Goal: Task Accomplishment & Management: Manage account settings

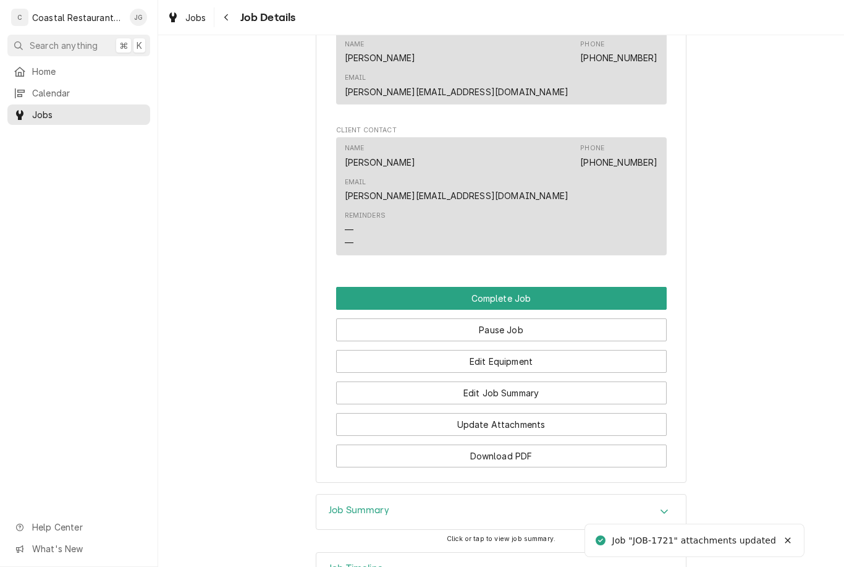
scroll to position [908, 0]
click at [544, 382] on button "Edit Job Summary" at bounding box center [501, 393] width 331 height 23
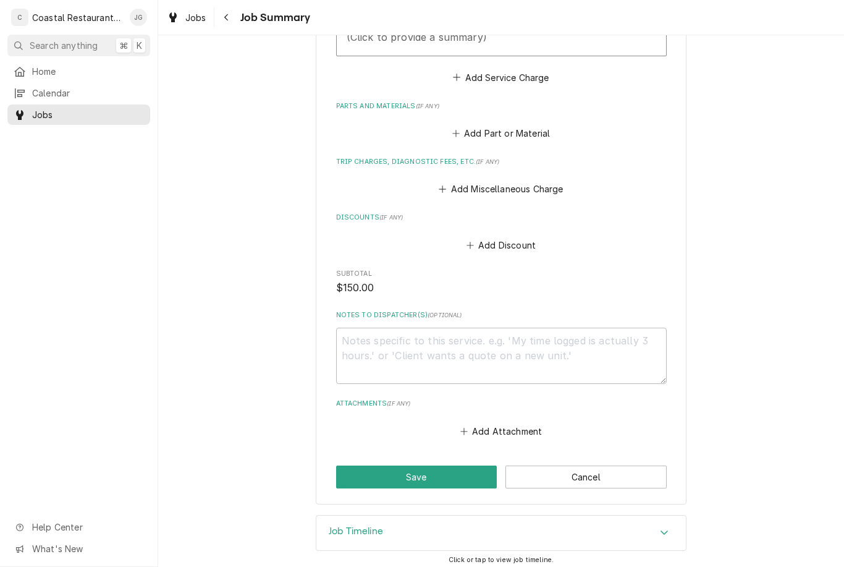
scroll to position [464, 0]
click at [497, 430] on button "Add Attachment" at bounding box center [501, 431] width 87 height 17
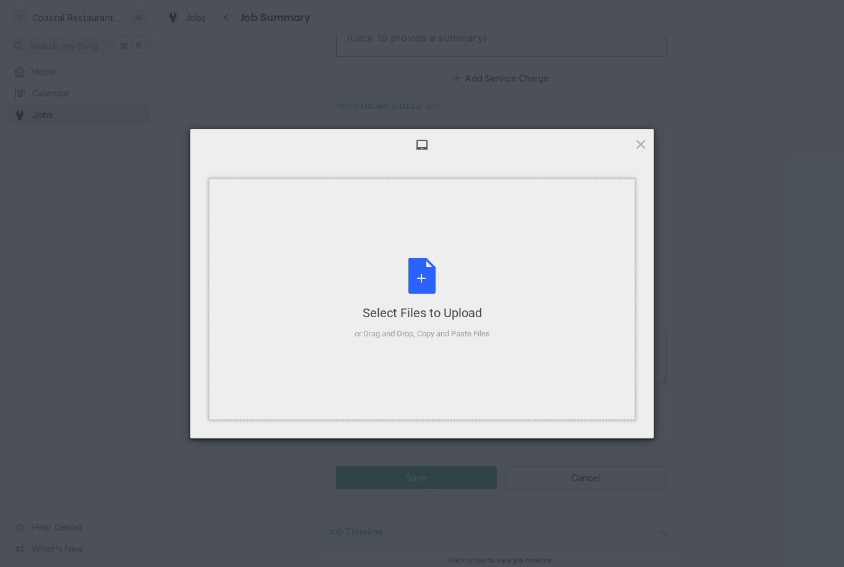
click at [487, 323] on div "Select Files to Upload or Drag and Drop, Copy and Paste Files" at bounding box center [422, 299] width 135 height 82
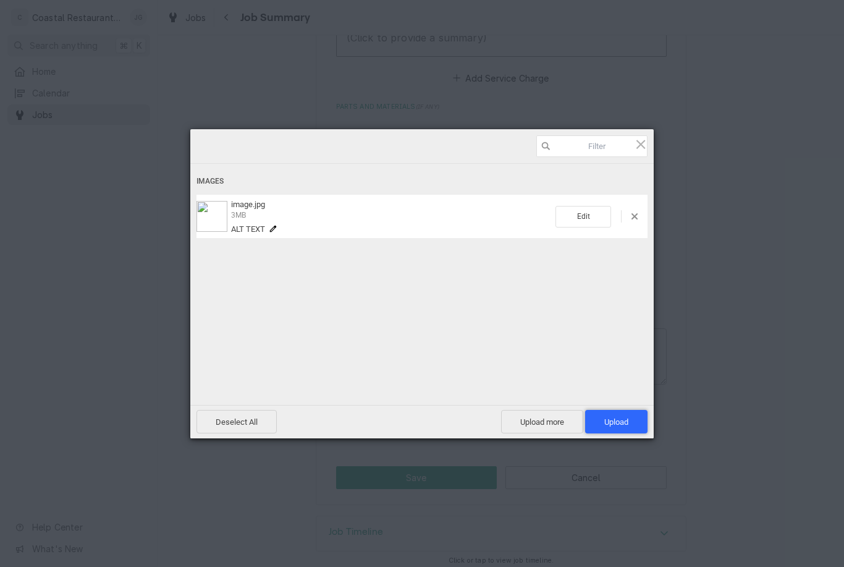
click at [639, 425] on span "Upload 1" at bounding box center [616, 421] width 62 height 23
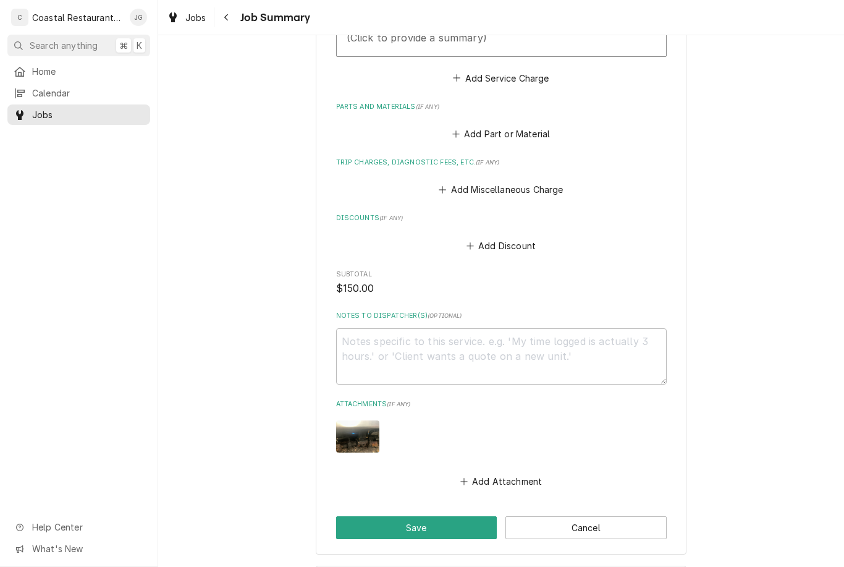
click at [462, 478] on icon "Attachments" at bounding box center [463, 481] width 7 height 9
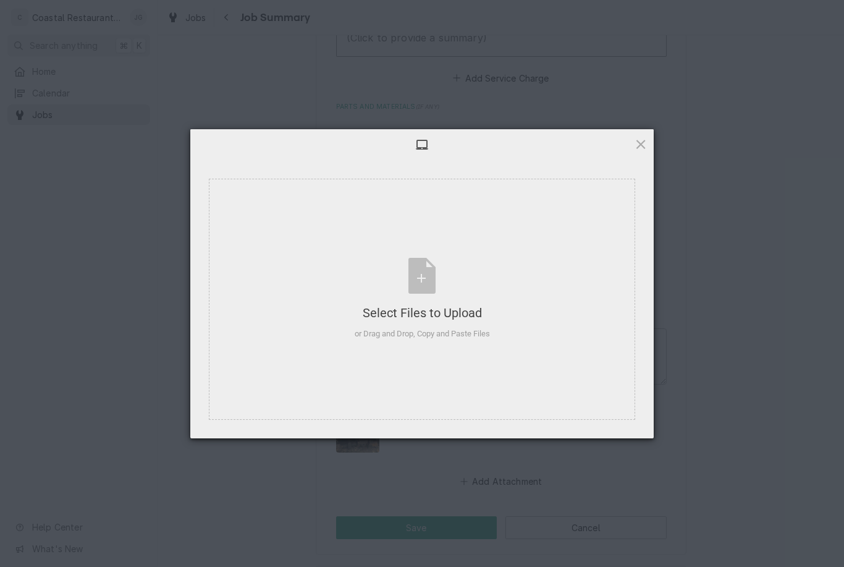
click at [636, 148] on span at bounding box center [641, 144] width 14 height 14
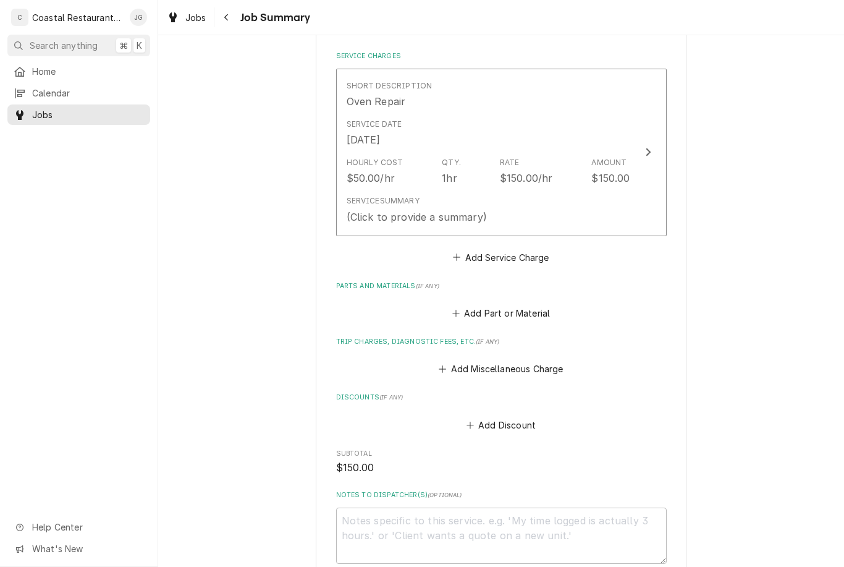
scroll to position [284, 0]
click at [473, 364] on button "Add Miscellaneous Charge" at bounding box center [501, 369] width 129 height 17
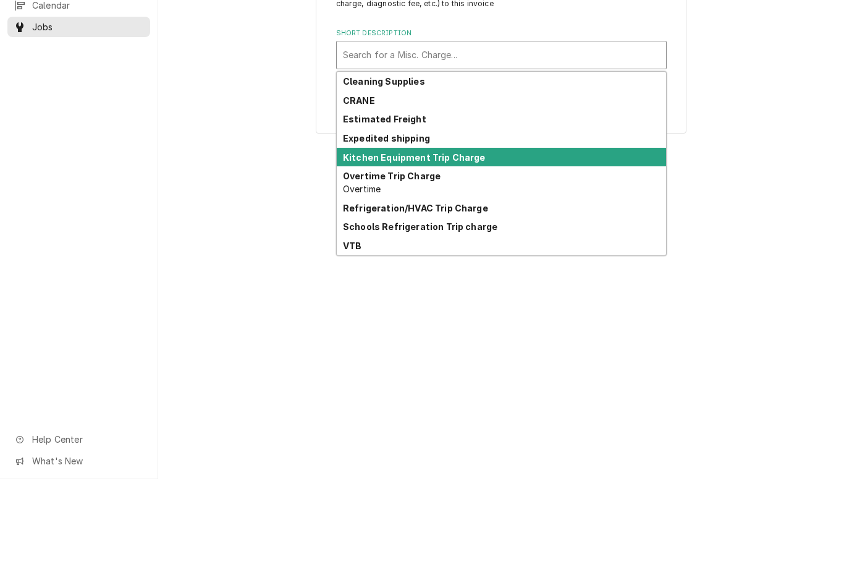
click at [487, 235] on div "Kitchen Equipment Trip Charge" at bounding box center [501, 244] width 329 height 19
type textarea "x"
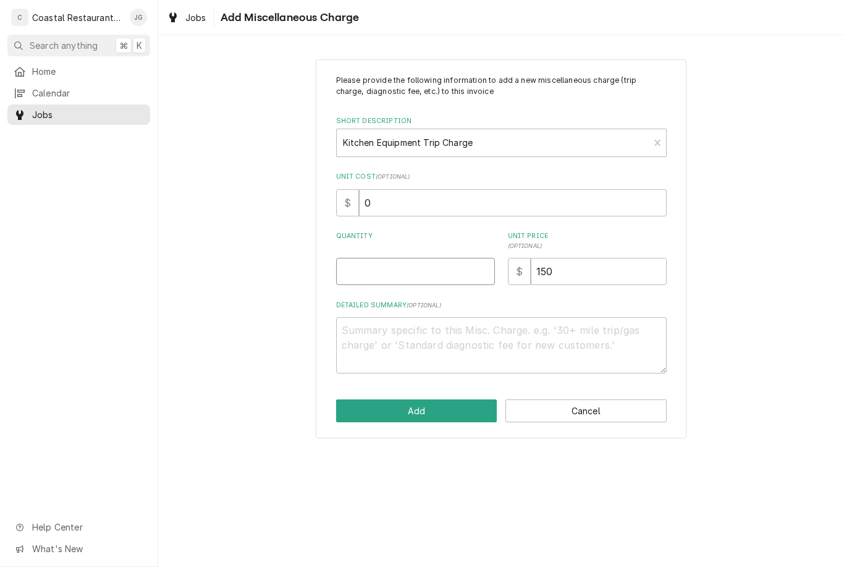
click at [426, 266] on input "Quantity" at bounding box center [415, 271] width 159 height 27
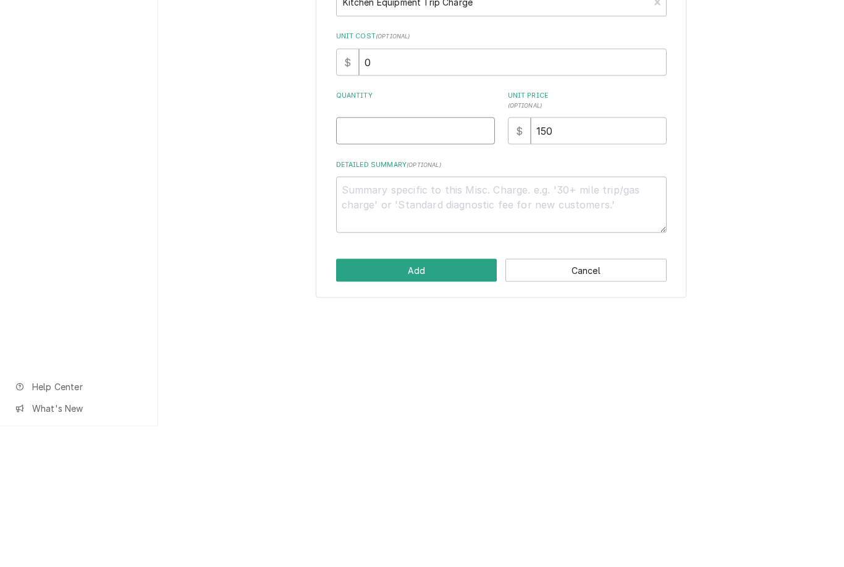
type input "1"
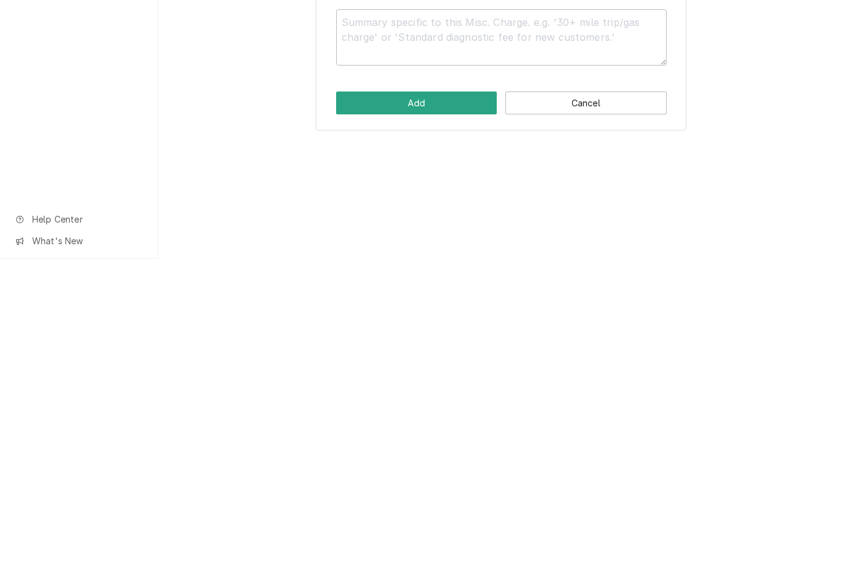
click at [446, 399] on button "Add" at bounding box center [416, 410] width 161 height 23
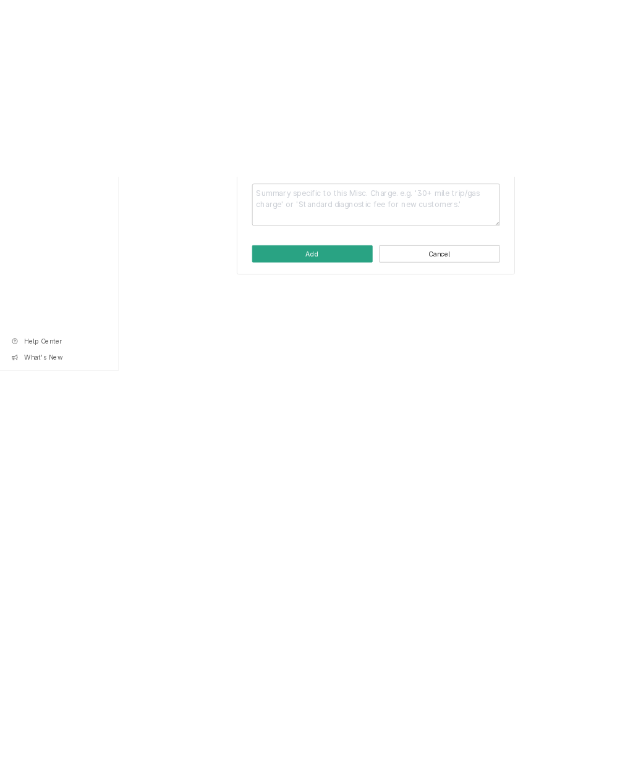
scroll to position [284, 0]
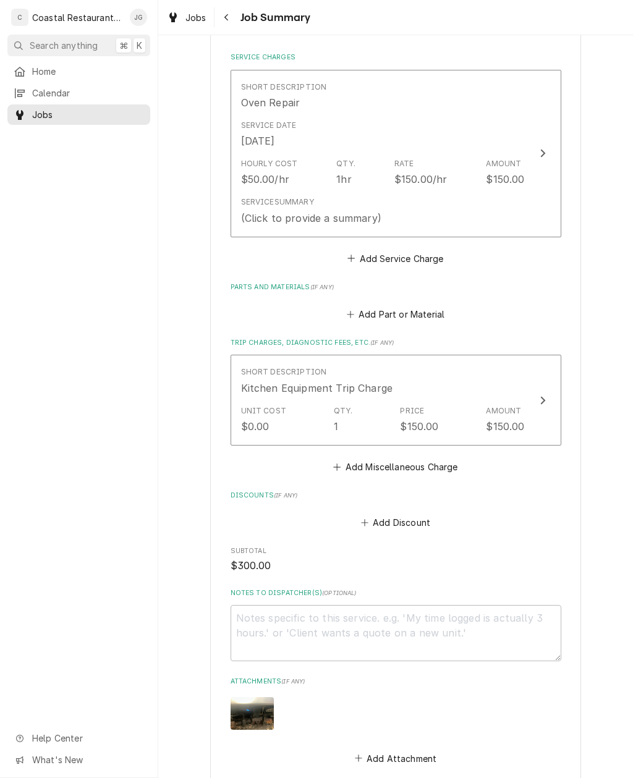
click at [408, 195] on div "Service Summary (Click to provide a summary)" at bounding box center [383, 211] width 284 height 38
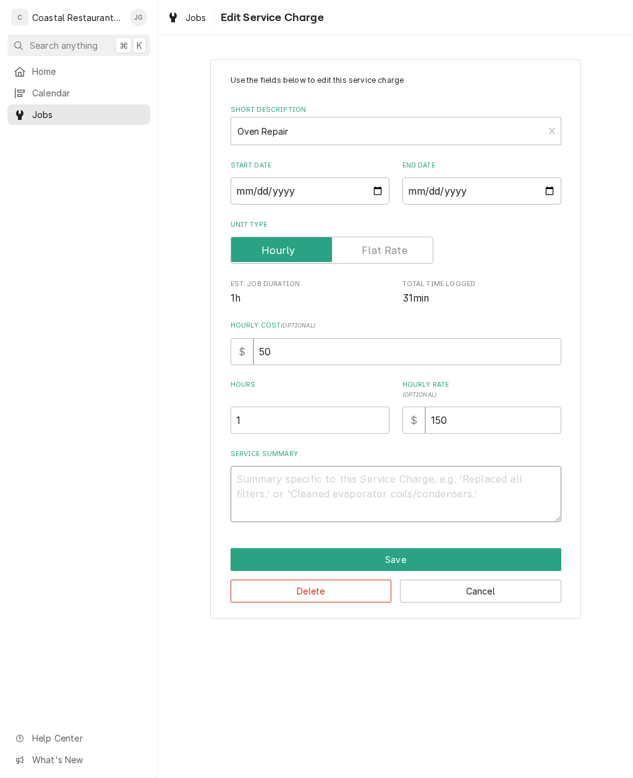
click at [319, 480] on textarea "Service Summary" at bounding box center [395, 494] width 331 height 56
type textarea "x"
type textarea "A"
type textarea "x"
type textarea "Arrived"
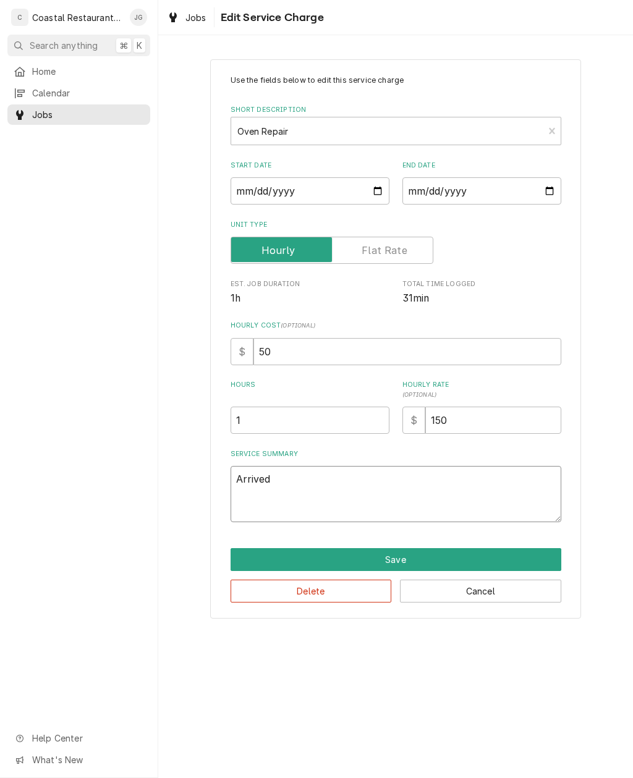
type textarea "x"
type textarea "Arrived o"
type textarea "x"
type textarea "Arrived on"
type textarea "x"
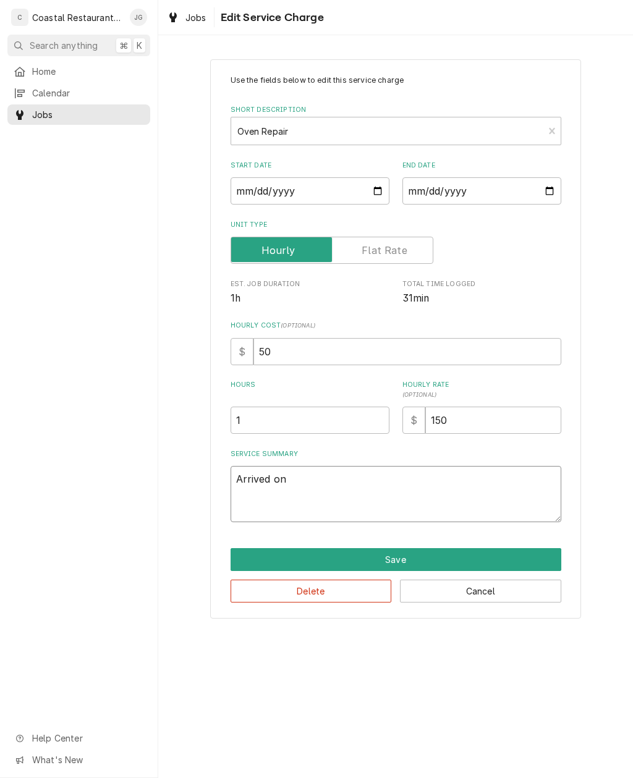
type textarea "Arrived onsite"
type textarea "x"
type textarea "Arrived onsite c"
type textarea "x"
type textarea "Arrived onsite ch"
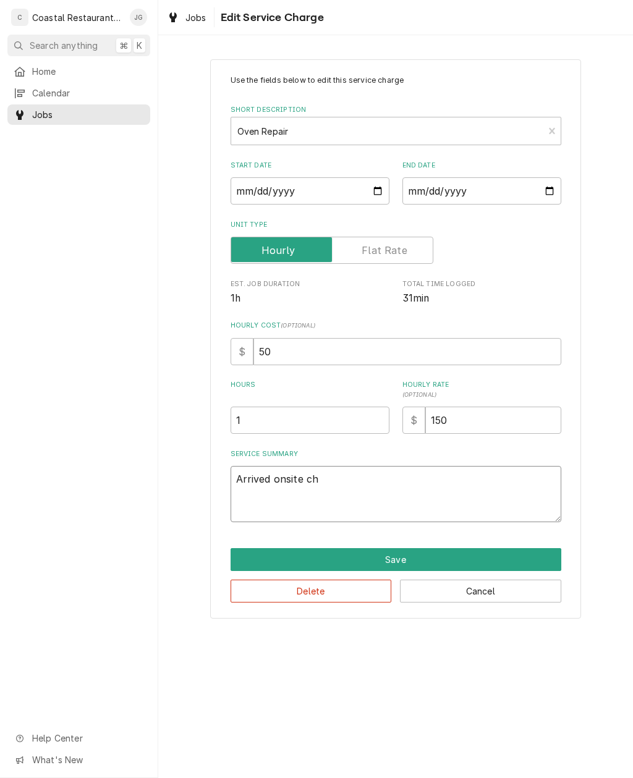
type textarea "x"
type textarea "Arrived onsite checked"
type textarea "x"
type textarea "Arrived onsite checked i"
type textarea "x"
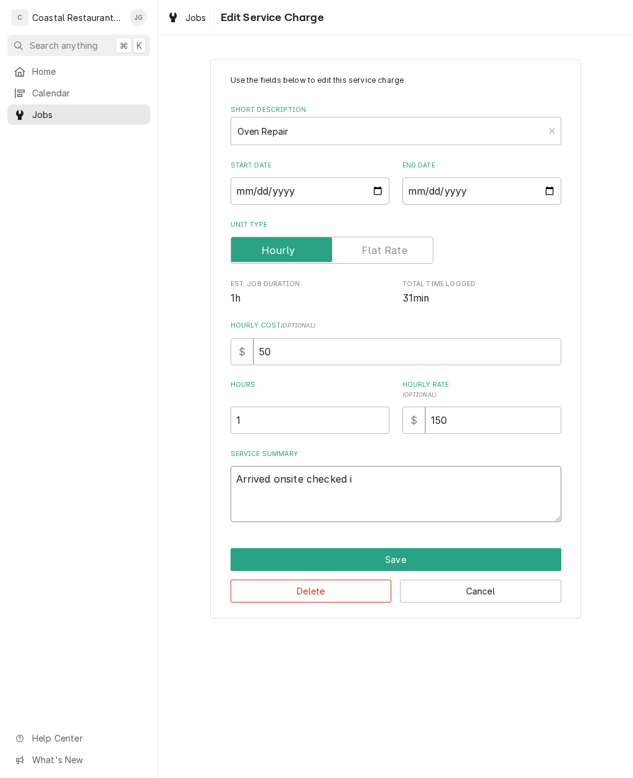
type textarea "Arrived onsite checked in"
type textarea "x"
type textarea "Arrived onsite checked in"
type textarea "x"
type textarea "Arrived onsite checked in w"
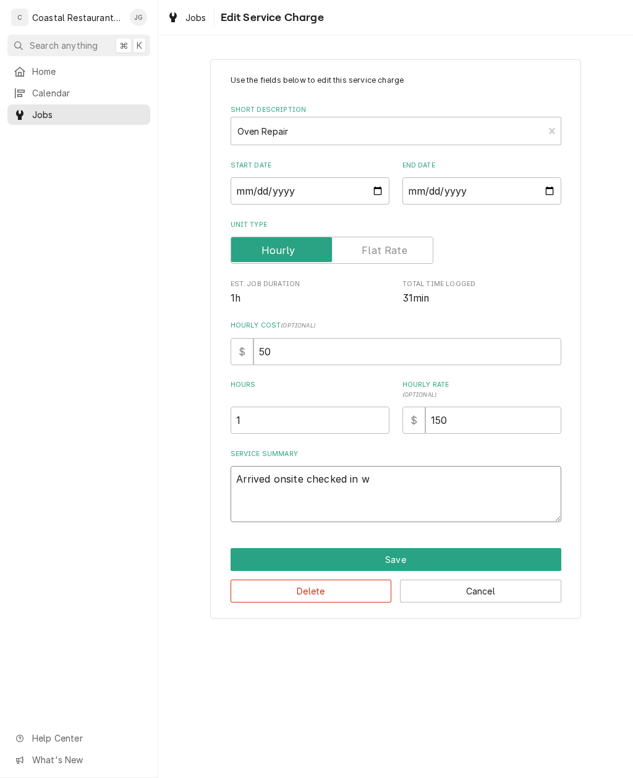
type textarea "x"
type textarea "Arrived onsite checked in wi"
type textarea "x"
type textarea "Arrived onsite checked in wit"
type textarea "x"
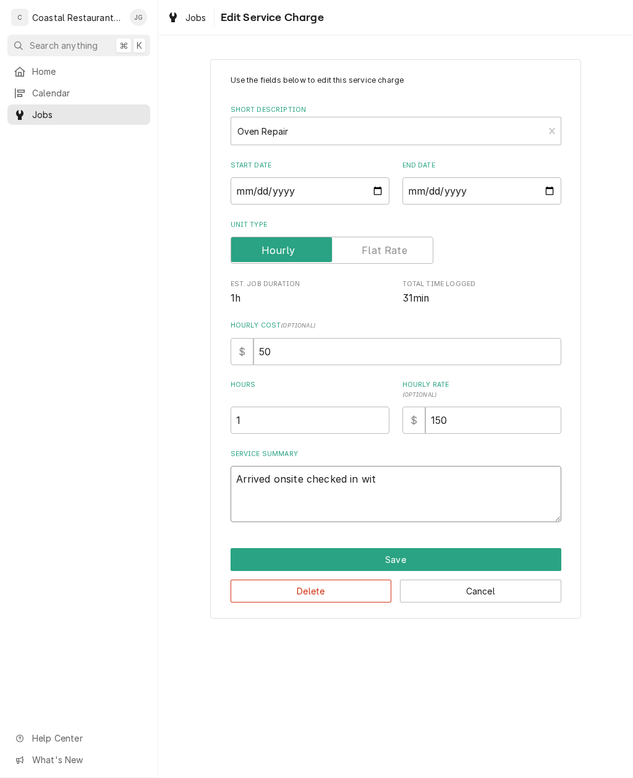
type textarea "Arrived onsite checked in with"
type textarea "x"
type textarea "Arrived onsite checked in with"
type textarea "x"
type textarea "Arrived onsite checked in with m"
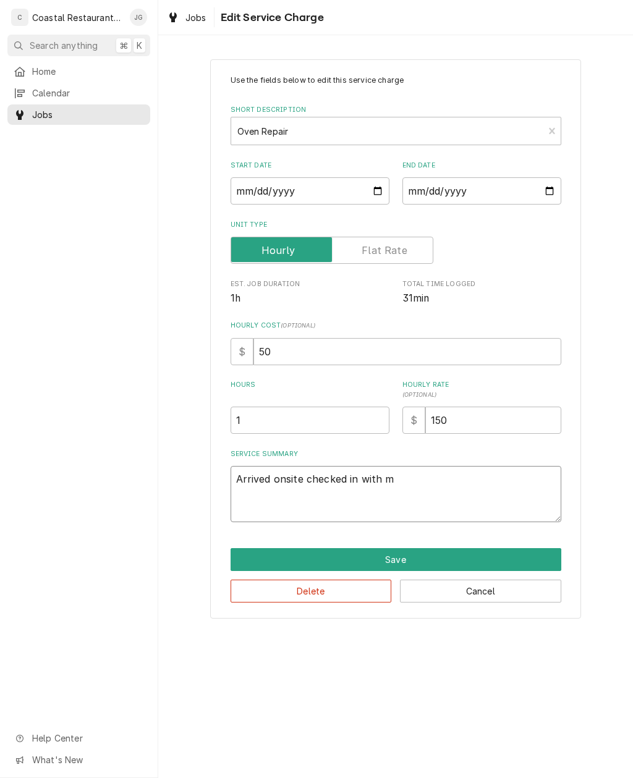
type textarea "x"
type textarea "Arrived onsite checked in with ma"
type textarea "x"
type textarea "Arrived onsite checked in with manager"
type textarea "x"
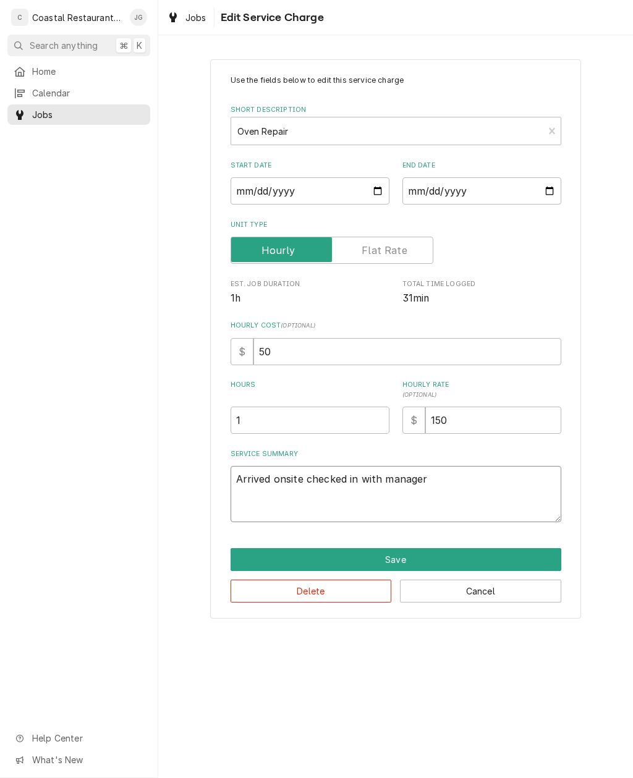
type textarea "Arrived onsite checked in with manager s"
type textarea "x"
type textarea "Arrived onsite checked in with manager sh"
type textarea "x"
type textarea "Arrived onsite checked in with manager she"
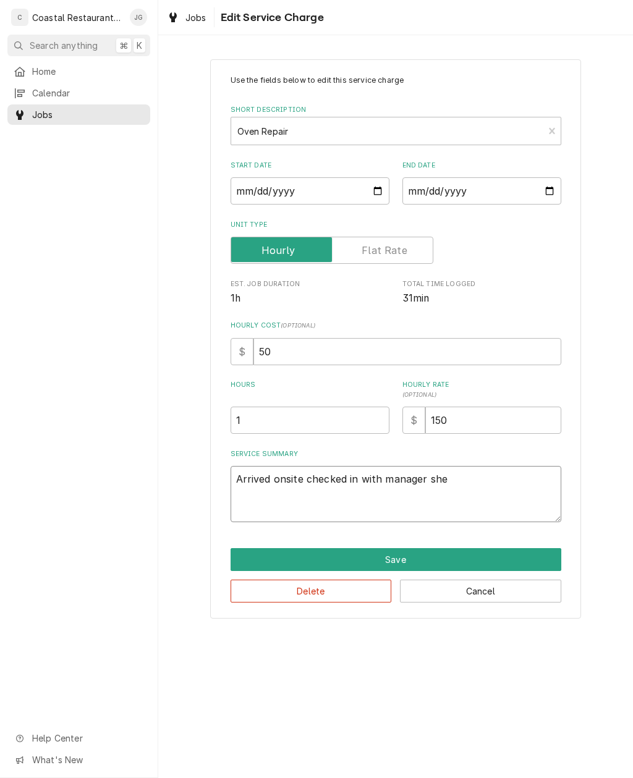
type textarea "x"
type textarea "Arrived onsite checked in with manager she"
type textarea "x"
type textarea "Arrived onsite checked in with manager she s"
type textarea "x"
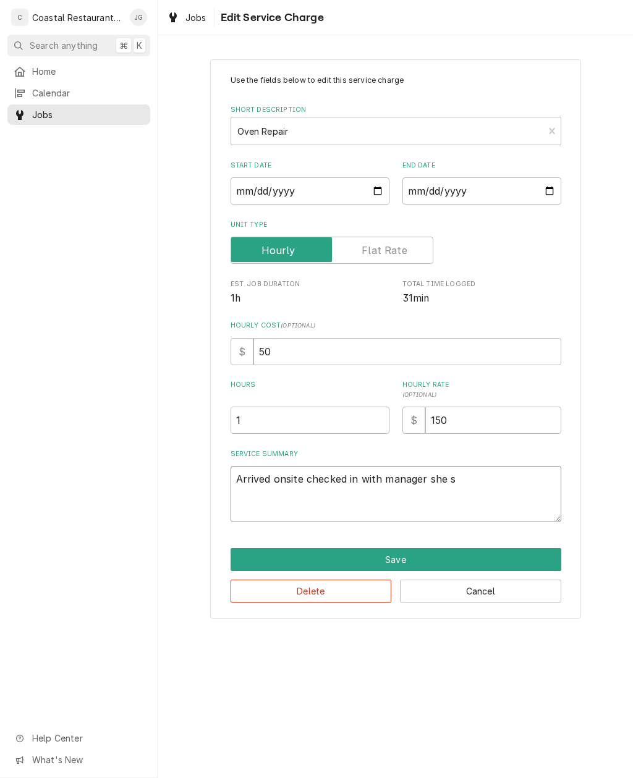
type textarea "Arrived onsite checked in with manager she st"
type textarea "x"
type textarea "Arrived onsite checked in with manager she sta"
type textarea "x"
type textarea "Arrived onsite checked in with manager she stat"
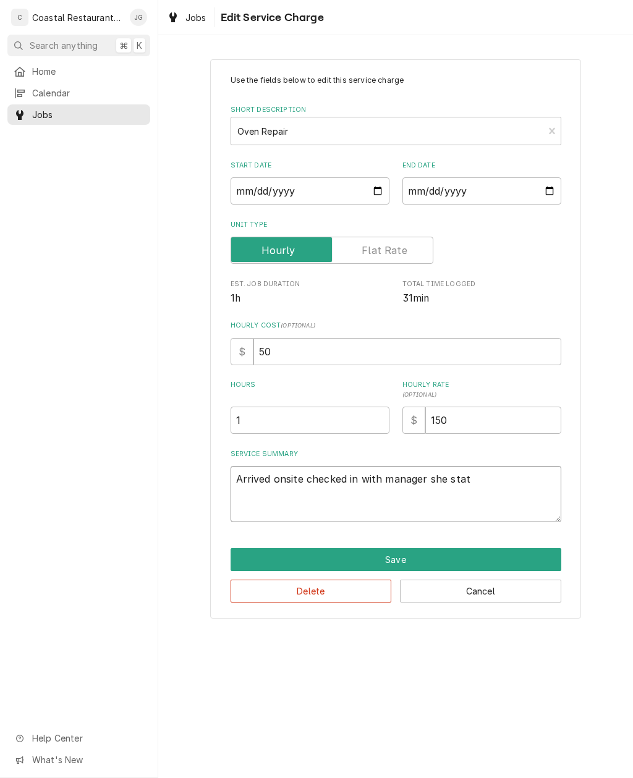
type textarea "x"
type textarea "Arrived onsite checked in with manager she state"
type textarea "x"
type textarea "Arrived onsite checked in with manager she stated"
type textarea "x"
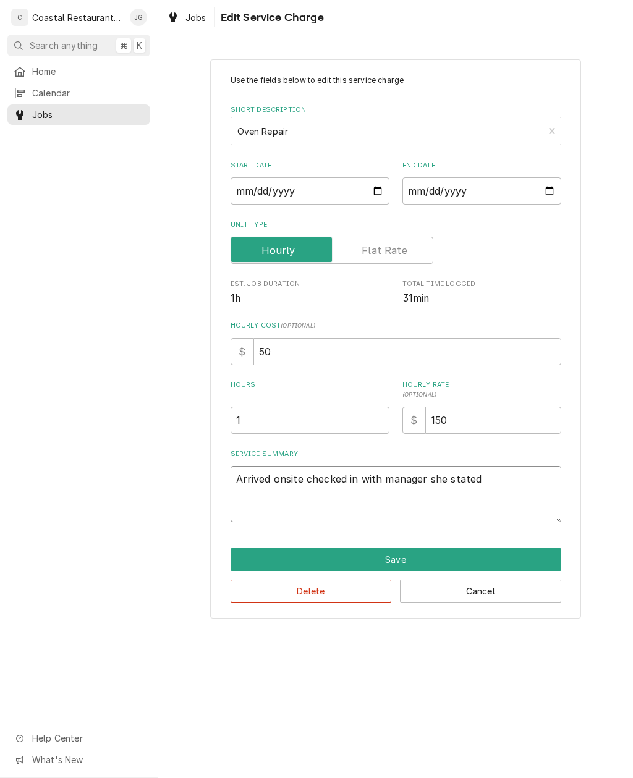
type textarea "Arrived onsite checked in with manager she stated"
type textarea "x"
type textarea "Arrived onsite checked in with manager she stated t"
type textarea "x"
type textarea "Arrived onsite checked in with manager she stated th"
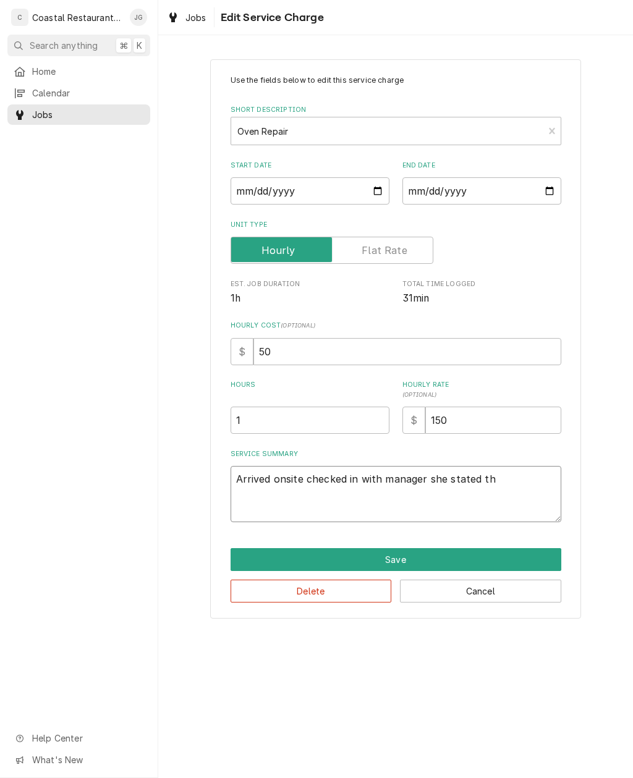
type textarea "x"
type textarea "Arrived onsite checked in with manager she stated tha"
type textarea "x"
type textarea "Arrived onsite checked in with manager she stated that"
type textarea "x"
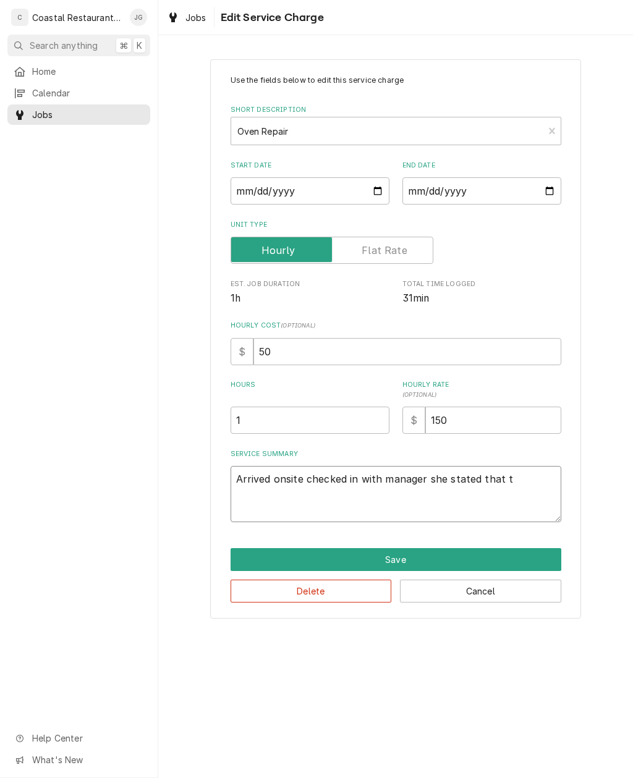
type textarea "Arrived onsite checked in with manager she stated that th"
type textarea "x"
type textarea "Arrived onsite checked in with manager she stated that t"
type textarea "x"
type textarea "Arrived onsite checked in with manager she stated that"
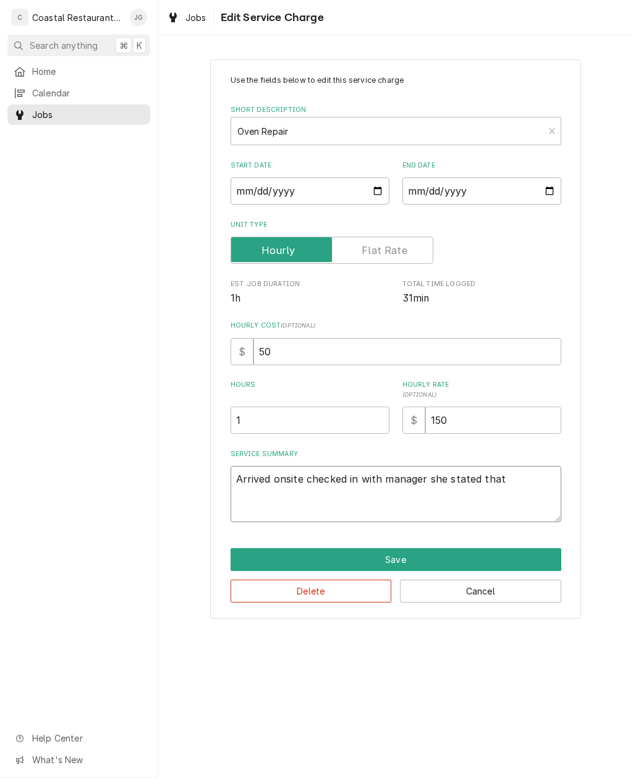
type textarea "x"
type textarea "Arrived onsite checked in with manager she stated that o"
type textarea "x"
type textarea "Arrived onsite checked in with manager she stated that ov"
type textarea "x"
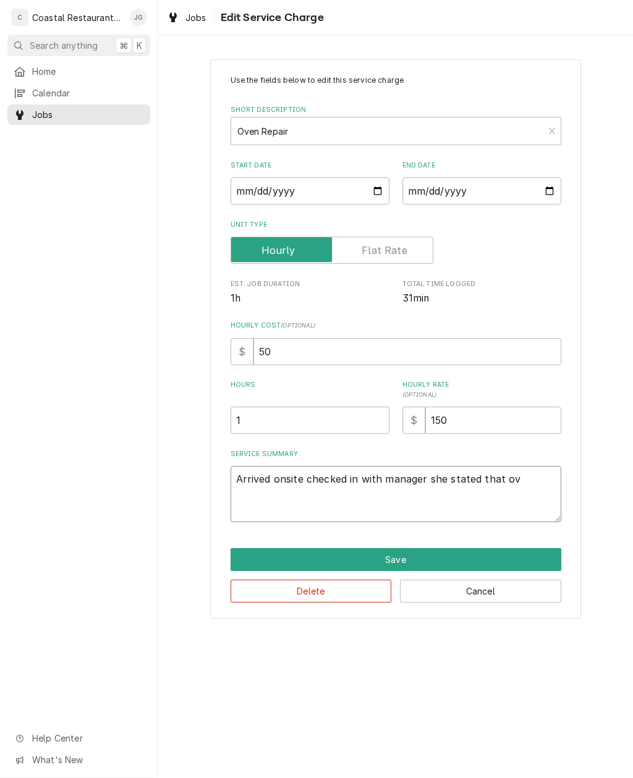
type textarea "Arrived onsite checked in with manager she stated that ove"
type textarea "x"
type textarea "Arrived onsite checked in with manager she stated that oven"
type textarea "x"
type textarea "Arrived onsite checked in with manager she stated that oven i"
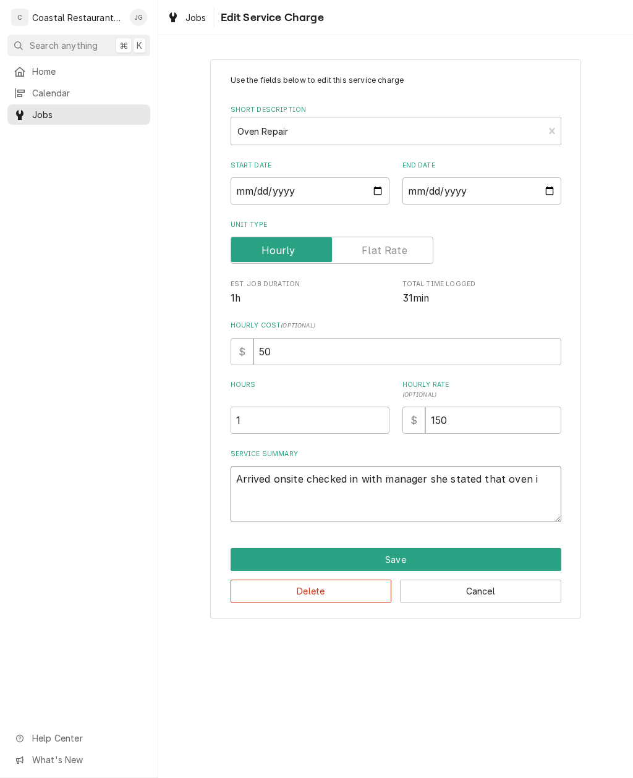
type textarea "x"
type textarea "Arrived onsite checked in with manager she stated that oven is"
type textarea "x"
type textarea "Arrived onsite checked in with manager she stated that oven isn’t"
type textarea "x"
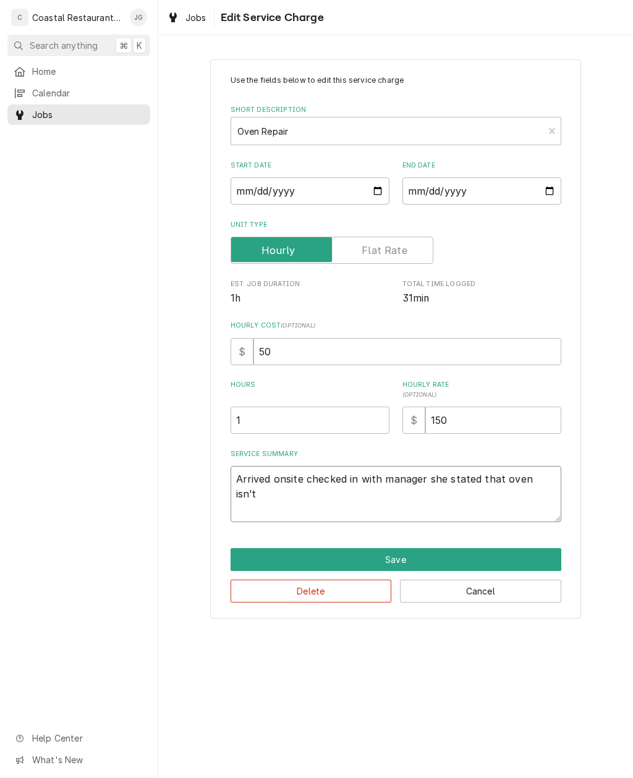
type textarea "Arrived onsite checked in with manager she stated that oven isn’t r"
type textarea "x"
type textarea "Arrived onsite checked in with manager she stated that oven isn’t re"
type textarea "x"
type textarea "Arrived onsite checked in with manager she stated that oven isn’t reac"
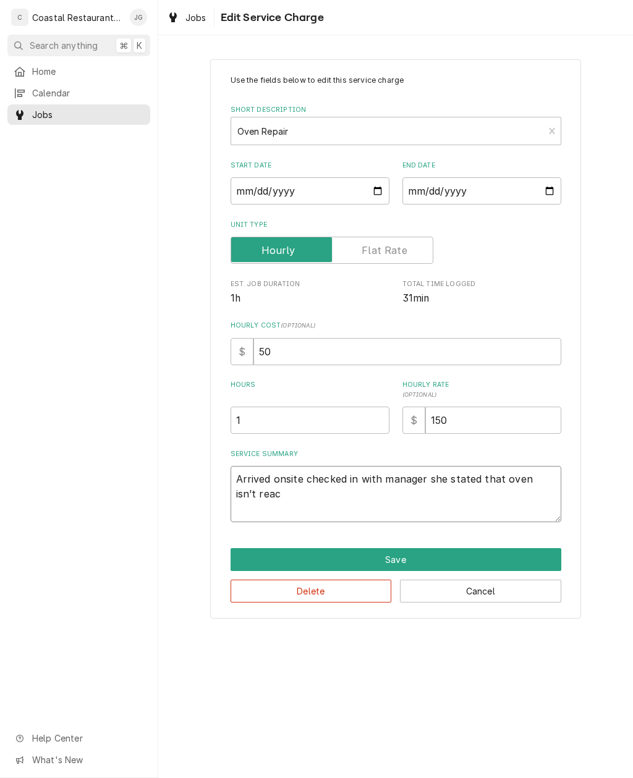
type textarea "x"
type textarea "Arrived onsite checked in with manager she stated that oven isn’t reach"
type textarea "x"
type textarea "Arrived onsite checked in with manager she stated that oven isn’t reachi"
type textarea "x"
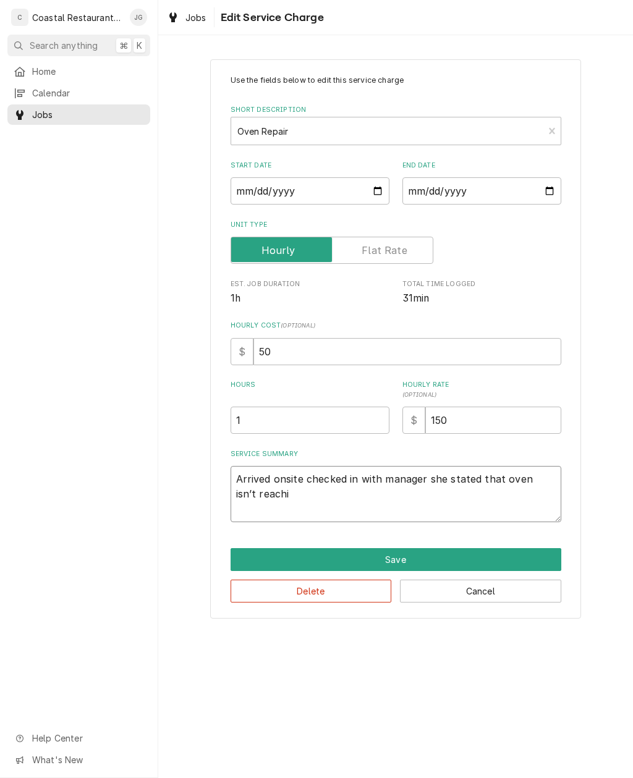
type textarea "Arrived onsite checked in with manager she stated that oven isn’t reaching"
type textarea "x"
type textarea "Arrived onsite checked in with manager she stated that oven isn’t reaching t"
type textarea "x"
type textarea "Arrived onsite checked in with manager she stated that oven isn’t reaching te"
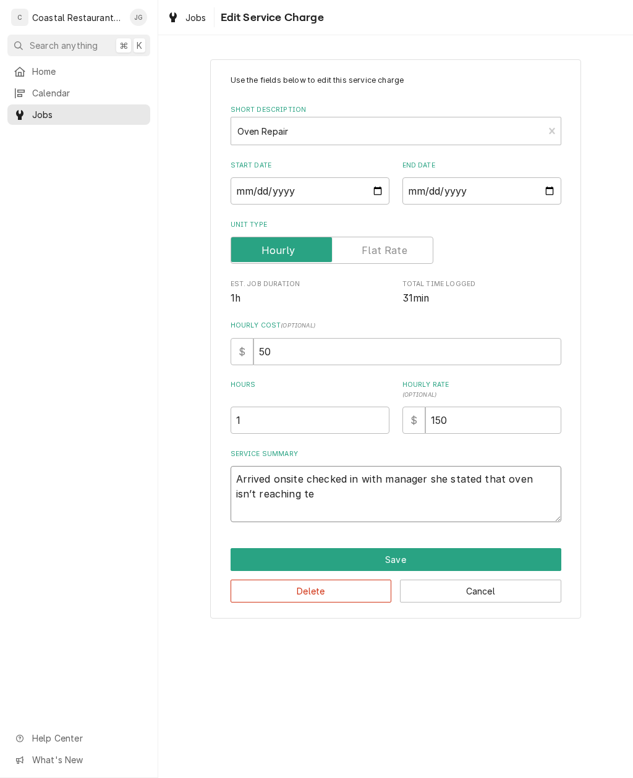
type textarea "x"
type textarea "Arrived onsite checked in with manager she stated that oven isn’t reaching temp…"
type textarea "x"
type textarea "Arrived onsite checked in with manager she stated that oven isn’t reaching temp…"
type textarea "x"
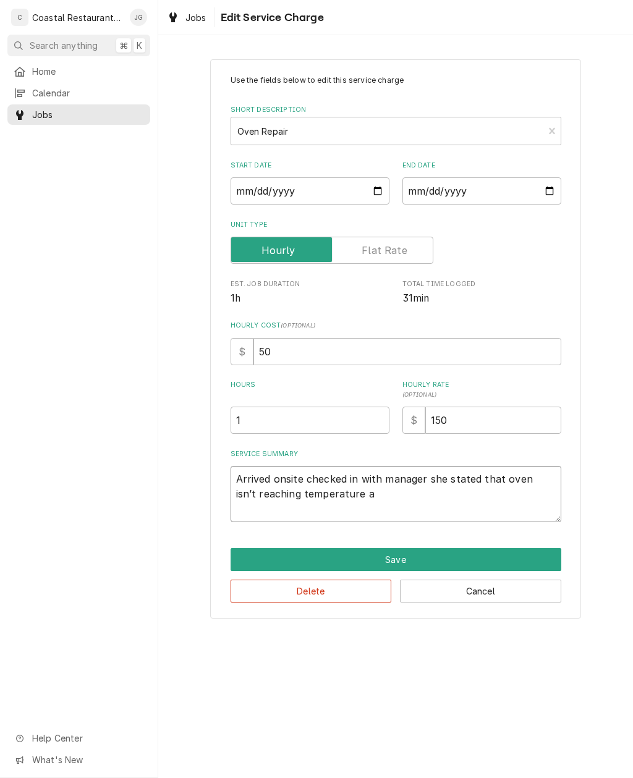
type textarea "Arrived onsite checked in with manager she stated that oven isn’t reaching temp…"
type textarea "x"
type textarea "Arrived onsite checked in with manager she stated that oven isn’t reaching temp…"
type textarea "x"
type textarea "Arrived onsite checked in with manager she stated that oven isn’t reaching temp…"
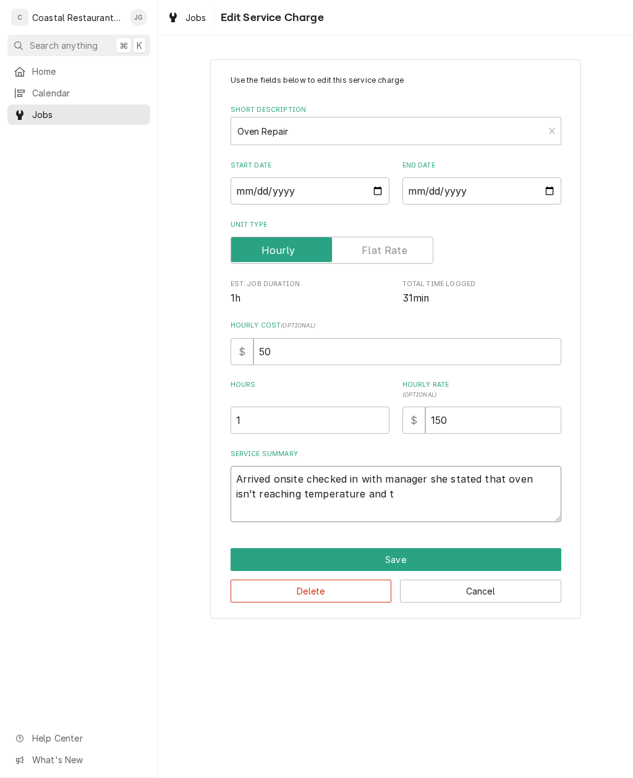
type textarea "x"
type textarea "Arrived onsite checked in with manager she stated that oven isn’t reaching temp…"
type textarea "x"
type textarea "Arrived onsite checked in with manager she stated that oven isn’t reaching temp…"
type textarea "x"
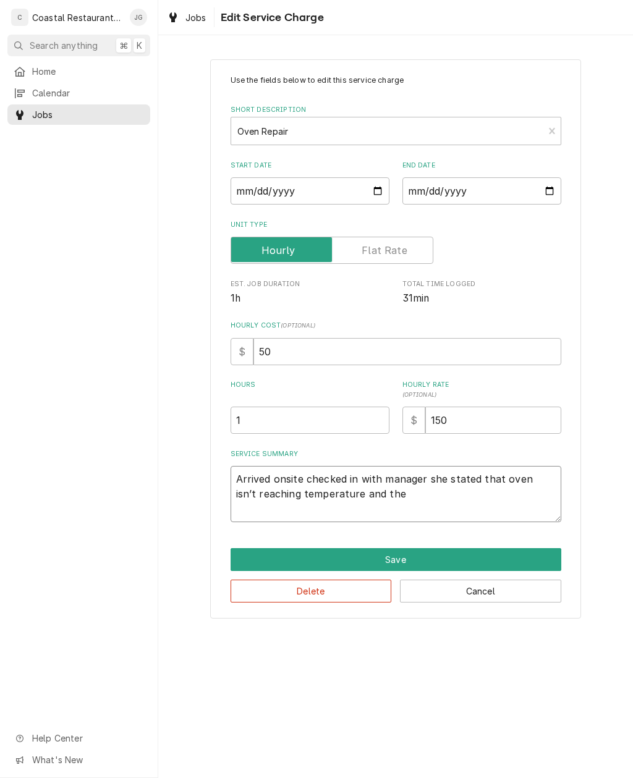
type textarea "Arrived onsite checked in with manager she stated that oven isn’t reaching temp…"
type textarea "x"
type textarea "Arrived onsite checked in with manager she stated that oven isn’t reaching temp…"
type textarea "x"
type textarea "Arrived onsite checked in with manager she stated that oven isn’t reaching temp…"
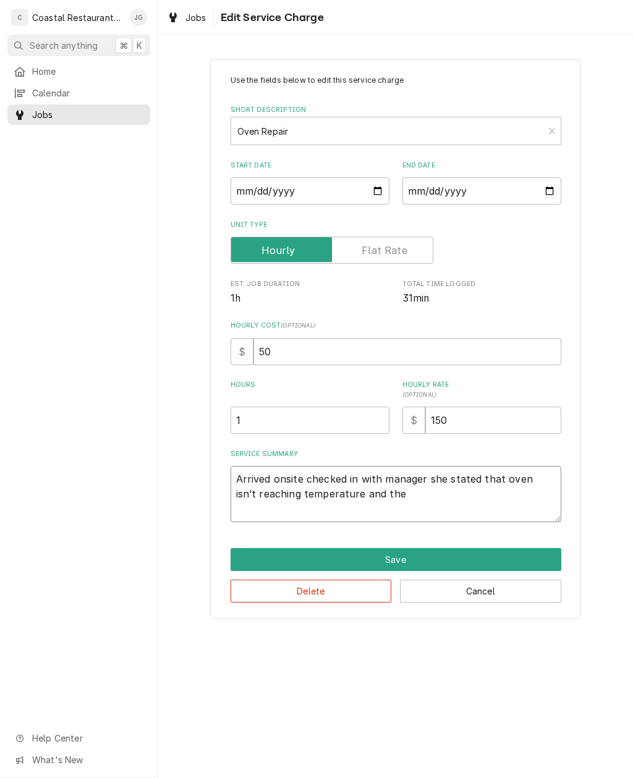
type textarea "x"
type textarea "Arrived onsite checked in with manager she stated that oven isn’t reaching temp…"
type textarea "x"
type textarea "Arrived onsite checked in with manager she stated that oven isn’t reaching temp…"
type textarea "x"
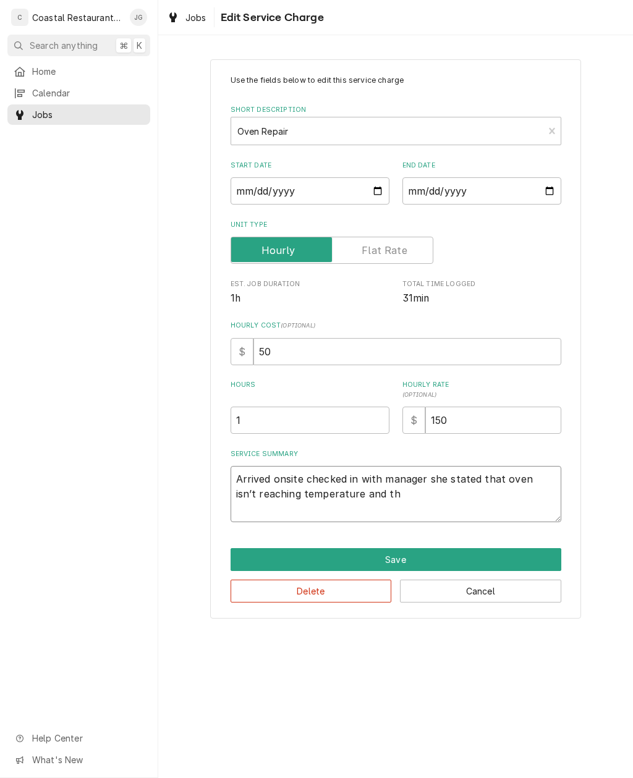
type textarea "Arrived onsite checked in with manager she stated that oven isn’t reaching temp…"
type textarea "x"
type textarea "Arrived onsite checked in with manager she stated that oven isn’t reaching temp…"
type textarea "x"
type textarea "Arrived onsite checked in with manager she stated that oven isn’t reaching temp…"
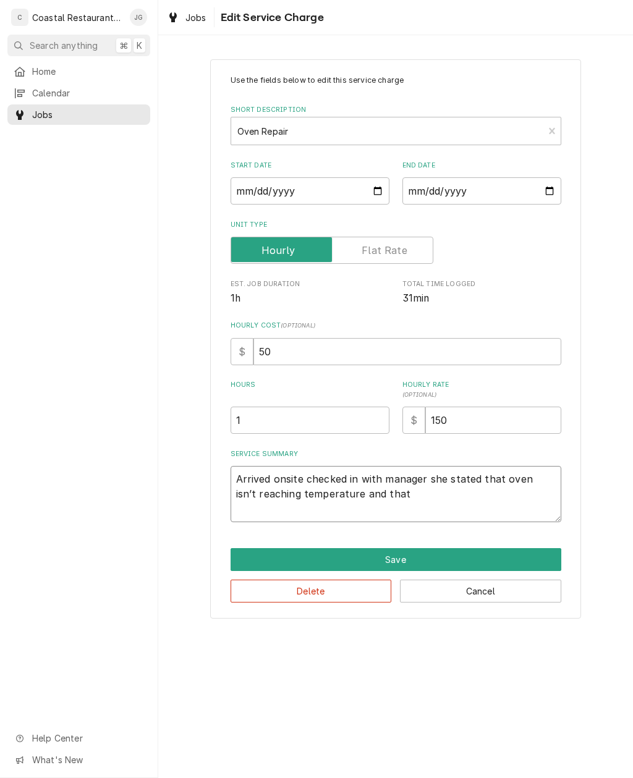
type textarea "x"
type textarea "Arrived onsite checked in with manager she stated that oven isn’t reaching temp…"
type textarea "x"
type textarea "Arrived onsite checked in with manager she stated that oven isn’t reaching temp…"
type textarea "x"
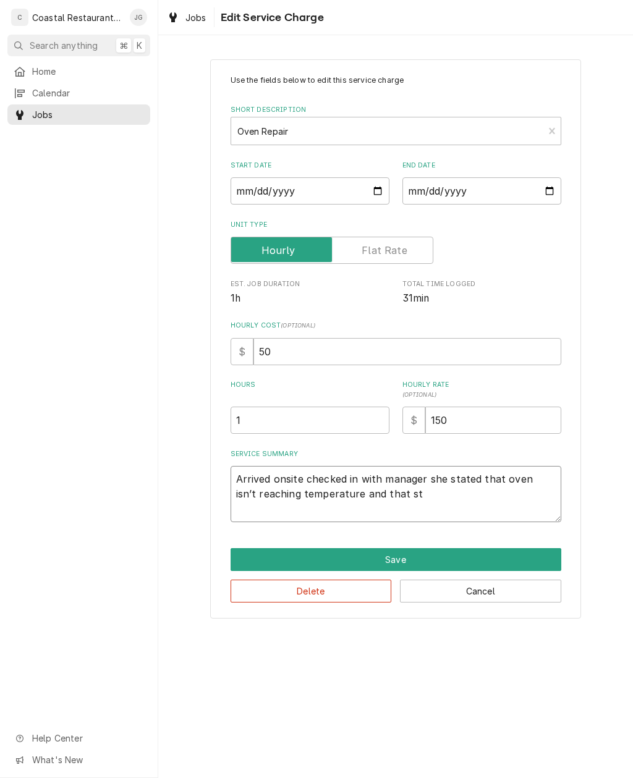
type textarea "Arrived onsite checked in with manager she stated that oven isn’t reaching temp…"
type textarea "x"
type textarea "Arrived onsite checked in with manager she stated that oven isn’t reaching temp…"
type textarea "x"
type textarea "Arrived onsite checked in with manager she stated that oven isn’t reaching temp…"
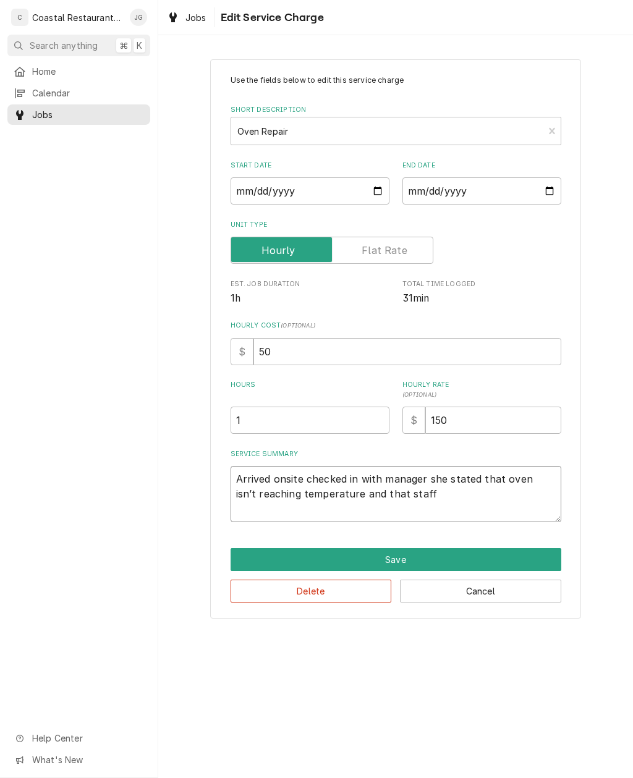
type textarea "x"
type textarea "Arrived onsite checked in with manager she stated that oven isn’t reaching temp…"
type textarea "x"
type textarea "Arrived onsite checked in with manager she stated that oven isn’t reaching temp…"
type textarea "x"
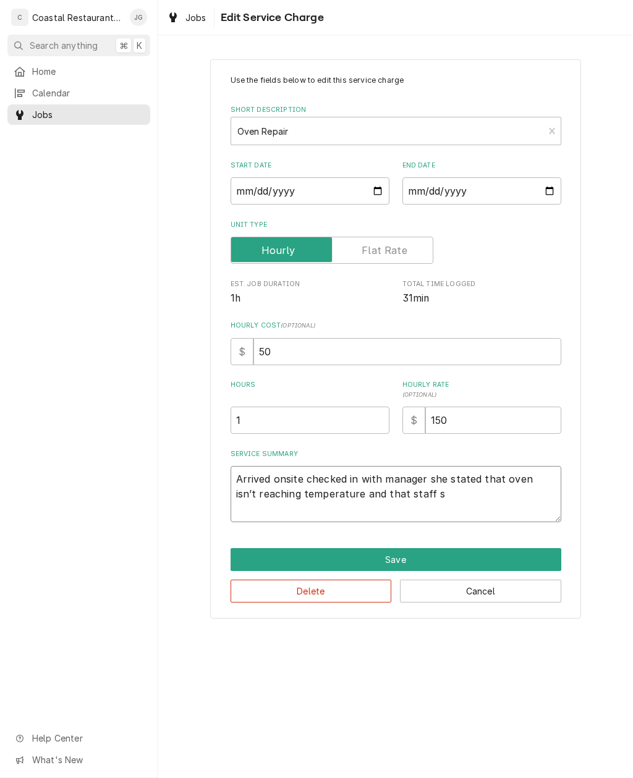
type textarea "Arrived onsite checked in with manager she stated that oven isn’t reaching temp…"
type textarea "x"
type textarea "Arrived onsite checked in with manager she stated that oven isn’t reaching temp…"
type textarea "x"
type textarea "Arrived onsite checked in with manager she stated that oven isn’t reaching temp…"
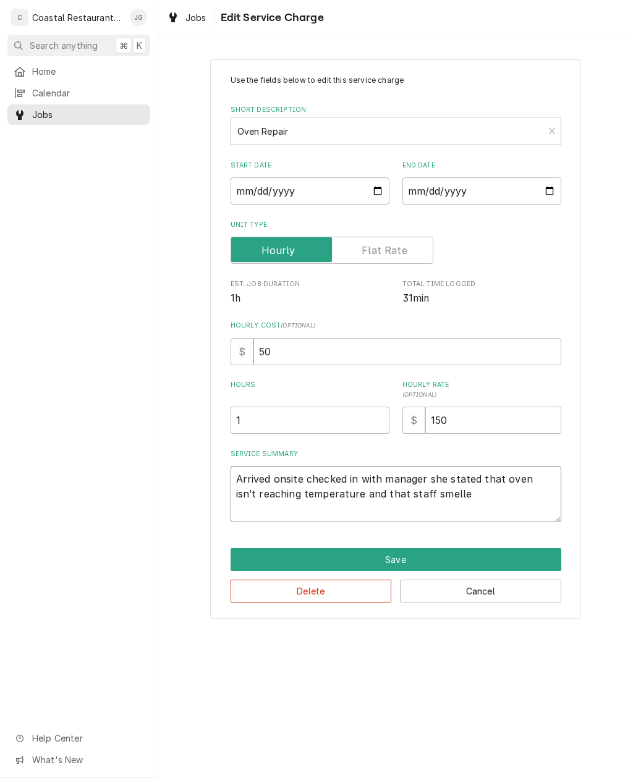
type textarea "x"
type textarea "Arrived onsite checked in with manager she stated that oven isn’t reaching temp…"
type textarea "x"
type textarea "Arrived onsite checked in with manager she stated that oven isn’t reaching temp…"
type textarea "x"
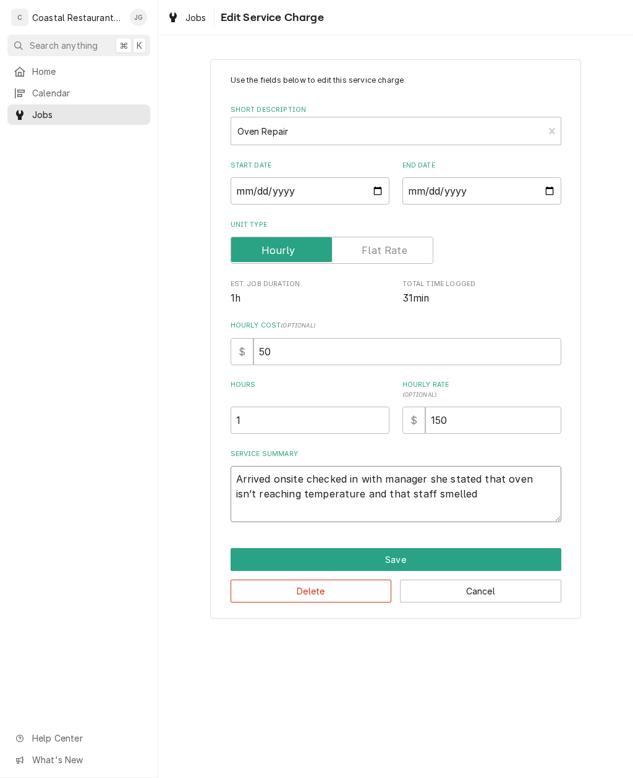
type textarea "Arrived onsite checked in with manager she stated that oven isn’t reaching temp…"
type textarea "x"
type textarea "Arrived onsite checked in with manager she stated that oven isn’t reaching temp…"
type textarea "x"
type textarea "Arrived onsite checked in with manager she stated that oven isn’t reaching temp…"
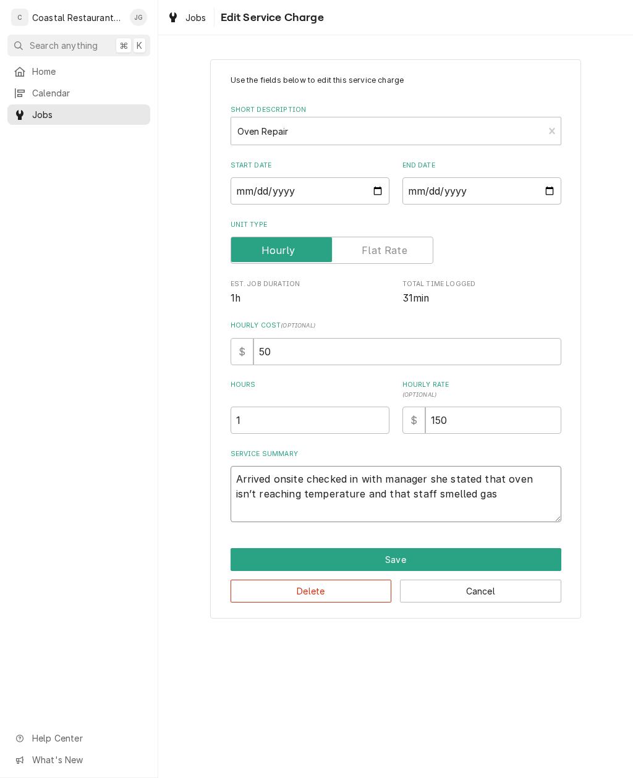
type textarea "x"
type textarea "Arrived onsite checked in with manager she stated that oven isn’t reaching temp…"
type textarea "x"
type textarea "Arrived onsite checked in with manager she stated that oven isn’t reaching temp…"
type textarea "x"
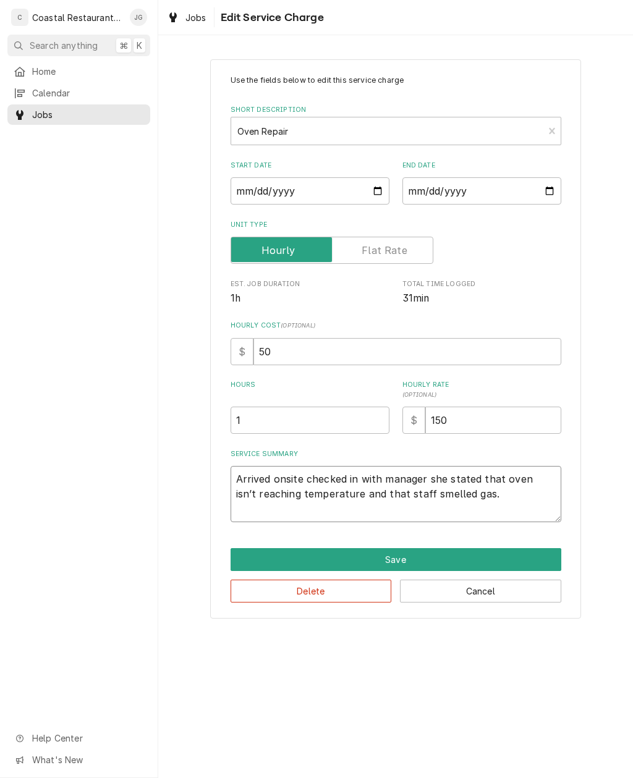
type textarea "Arrived onsite checked in with manager she stated that oven isn’t reaching temp…"
type textarea "x"
type textarea "Arrived onsite checked in with manager she stated that oven isn’t reaching temp…"
type textarea "x"
type textarea "Arrived onsite checked in with manager she stated that oven isn’t reaching temp…"
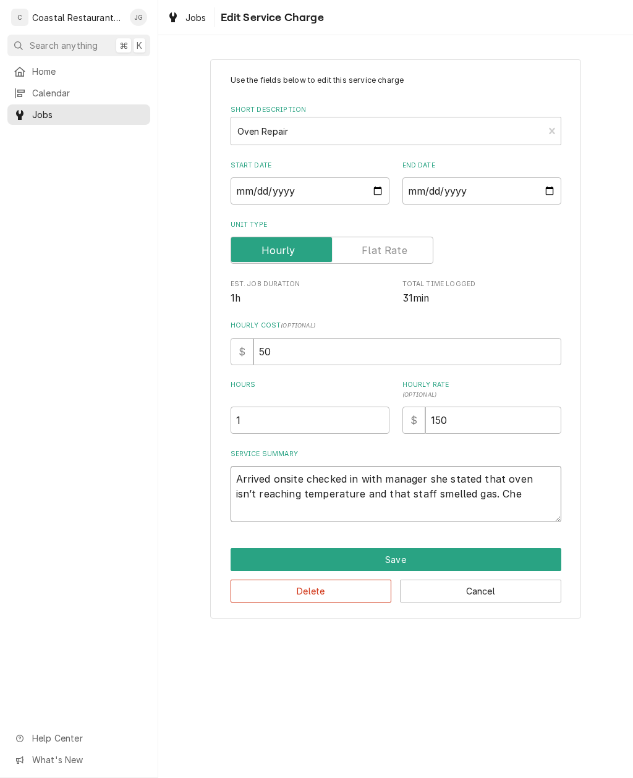
type textarea "x"
type textarea "Arrived onsite checked in with manager she stated that oven isn’t reaching temp…"
type textarea "x"
type textarea "Arrived onsite checked in with manager she stated that oven isn’t reaching temp…"
type textarea "x"
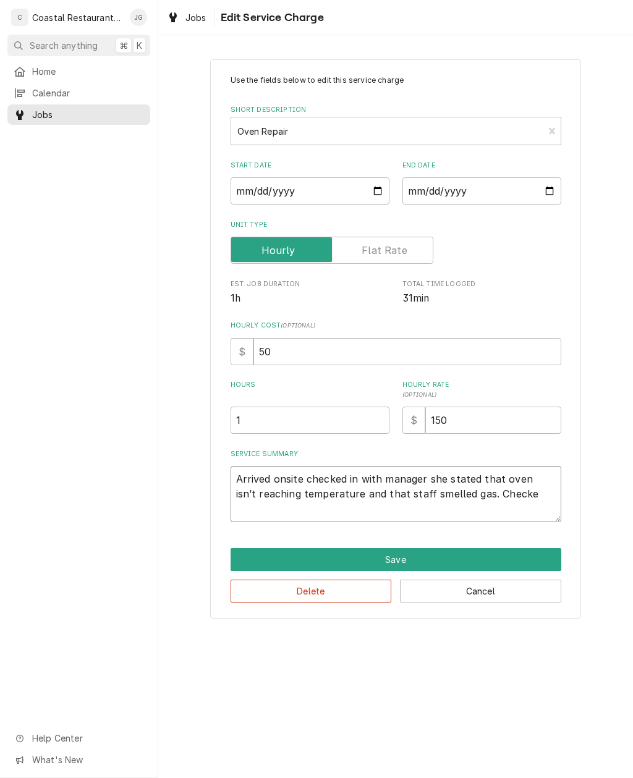
type textarea "Arrived onsite checked in with manager she stated that oven isn’t reaching temp…"
type textarea "x"
type textarea "Arrived onsite checked in with manager she stated that oven isn’t reaching temp…"
type textarea "x"
type textarea "Arrived onsite checked in with manager she stated that oven isn’t reaching temp…"
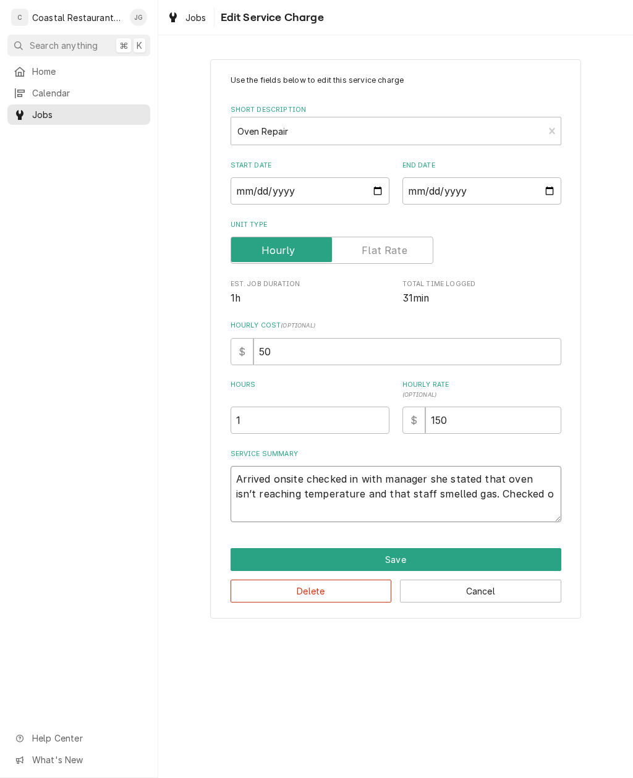
type textarea "x"
type textarea "Arrived onsite checked in with manager she stated that oven isn’t reaching temp…"
type textarea "x"
type textarea "Arrived onsite checked in with manager she stated that oven isn’t reaching temp…"
type textarea "x"
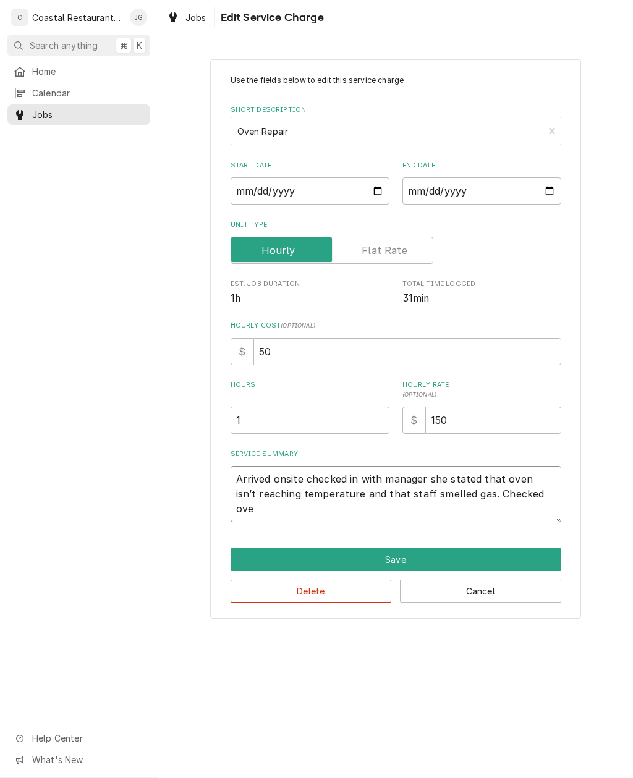
type textarea "Arrived onsite checked in with manager she stated that oven isn’t reaching temp…"
type textarea "x"
type textarea "Arrived onsite checked in with manager she stated that oven isn’t reaching temp…"
type textarea "x"
type textarea "Arrived onsite checked in with manager she stated that oven isn’t reaching temp…"
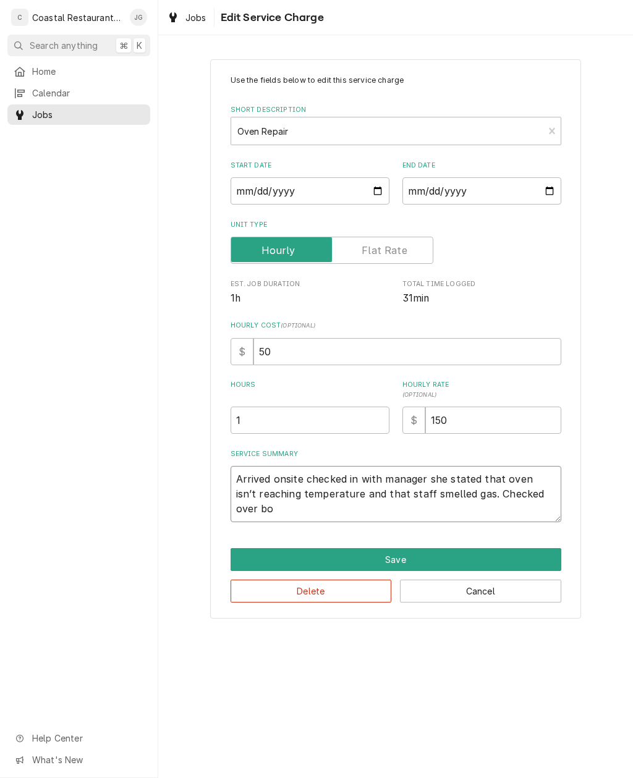
type textarea "x"
type textarea "Arrived onsite checked in with manager she stated that oven isn’t reaching temp…"
type textarea "x"
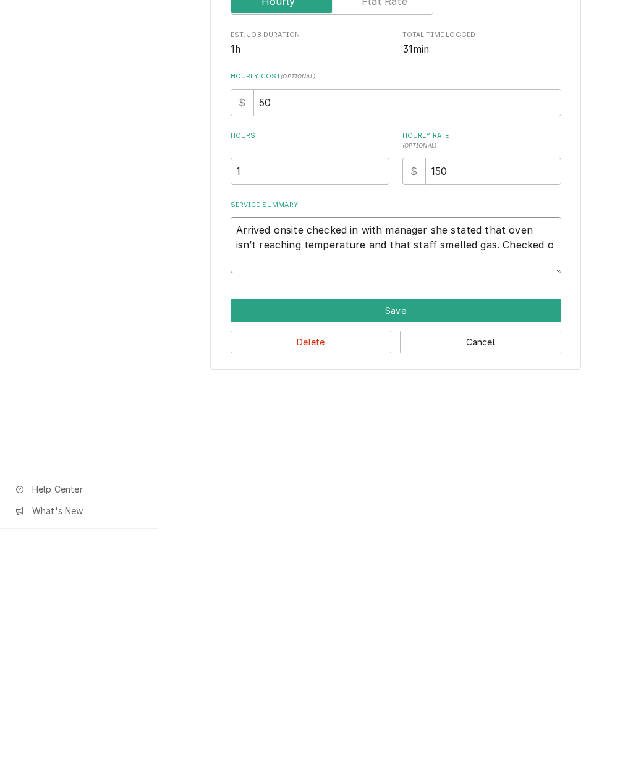
click at [503, 466] on textarea "Arrived onsite checked in with manager she stated that oven isn’t reaching temp…" at bounding box center [395, 494] width 331 height 56
click at [548, 466] on textarea "Arrived onsite checked in with manager she stated that left oven isn’t reaching…" at bounding box center [395, 494] width 331 height 56
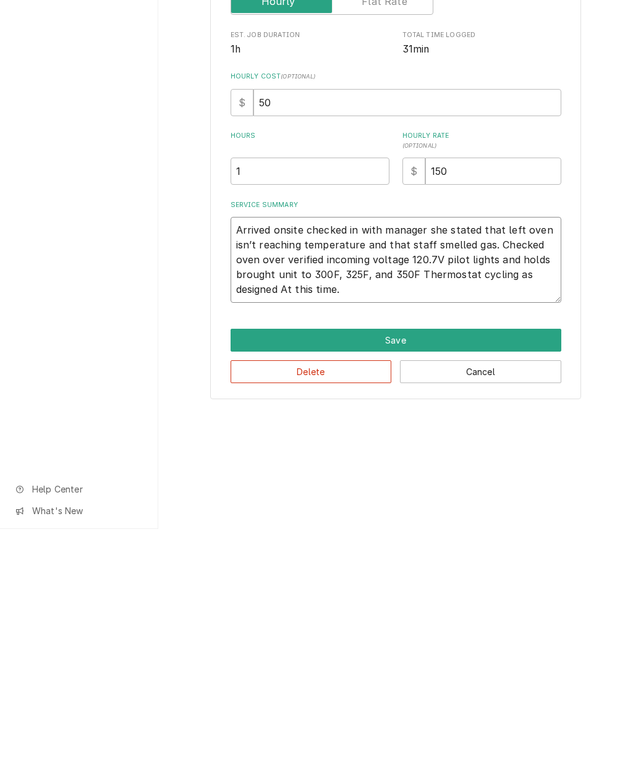
click at [412, 466] on textarea "Arrived onsite checked in with manager she stated that left oven isn’t reaching…" at bounding box center [395, 509] width 331 height 86
click at [392, 466] on textarea "Arrived onsite checked in with manager she stated that left oven isn’t reaching…" at bounding box center [395, 509] width 331 height 86
click at [407, 466] on textarea "Arrived onsite checked in with manager she stated that left oven isn’t reaching…" at bounding box center [395, 509] width 331 height 86
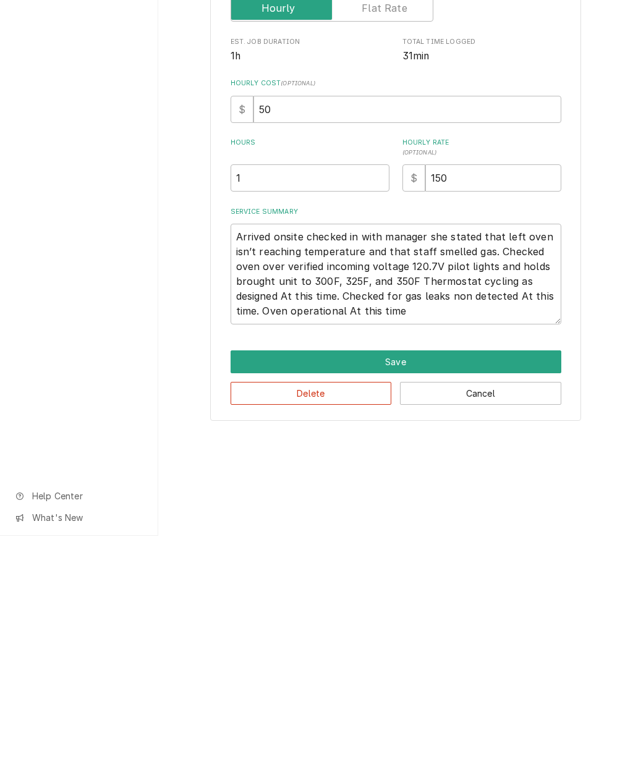
click at [415, 566] on button "Save" at bounding box center [395, 604] width 331 height 23
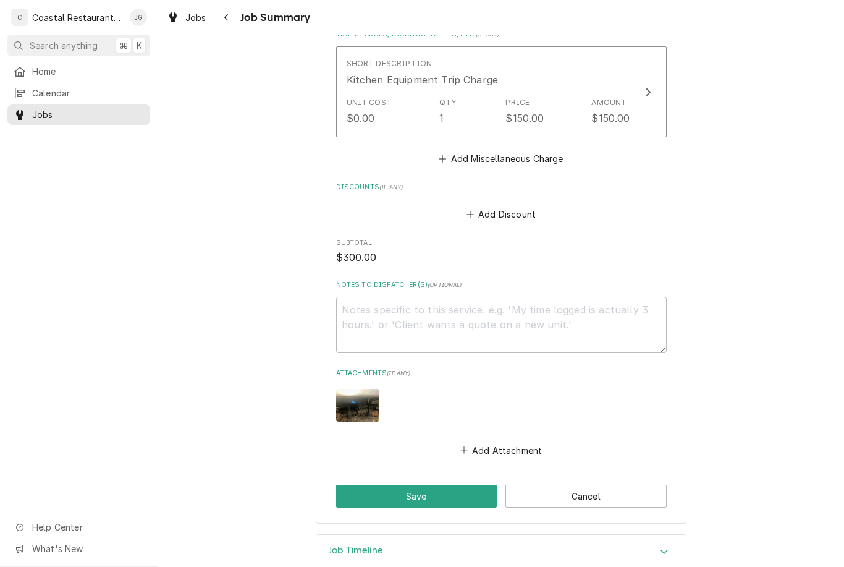
scroll to position [680, 0]
click at [449, 486] on button "Save" at bounding box center [416, 497] width 161 height 23
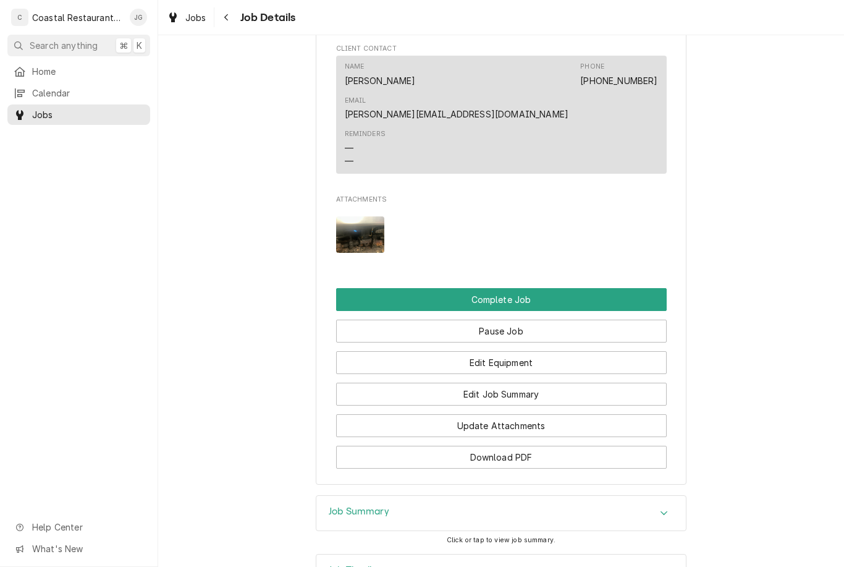
scroll to position [1139, 0]
click at [556, 383] on button "Edit Job Summary" at bounding box center [501, 394] width 331 height 23
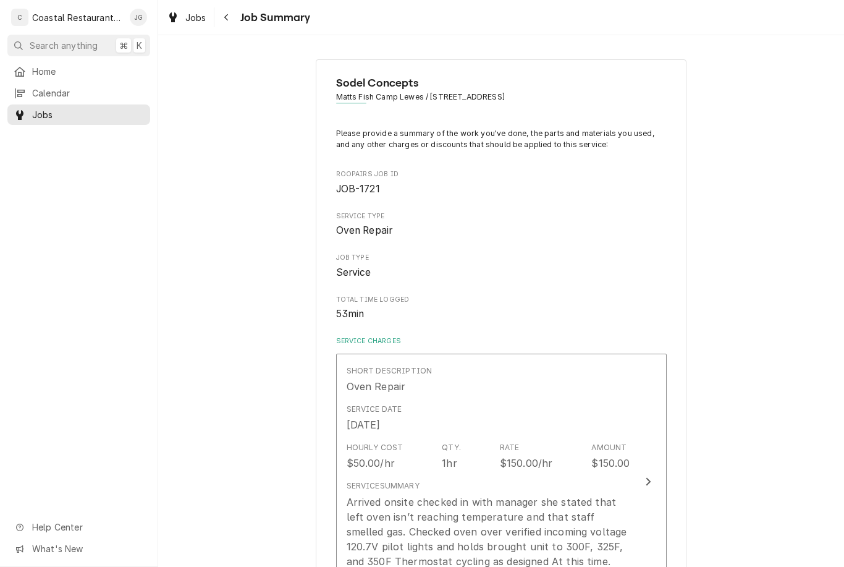
click at [554, 410] on div "Service Date Oct 3, 2025" at bounding box center [489, 418] width 284 height 38
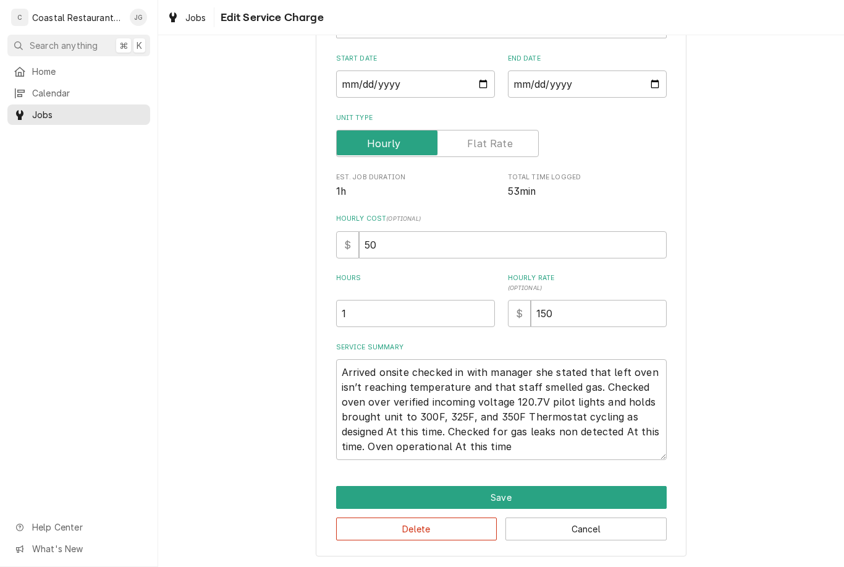
scroll to position [106, 0]
click at [586, 496] on button "Save" at bounding box center [501, 497] width 331 height 23
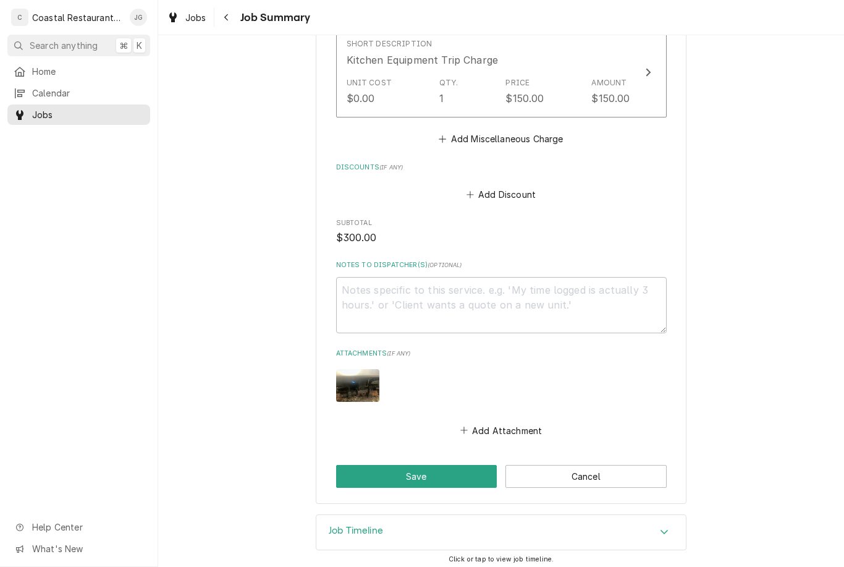
scroll to position [700, 0]
click at [461, 469] on button "Save" at bounding box center [416, 476] width 161 height 23
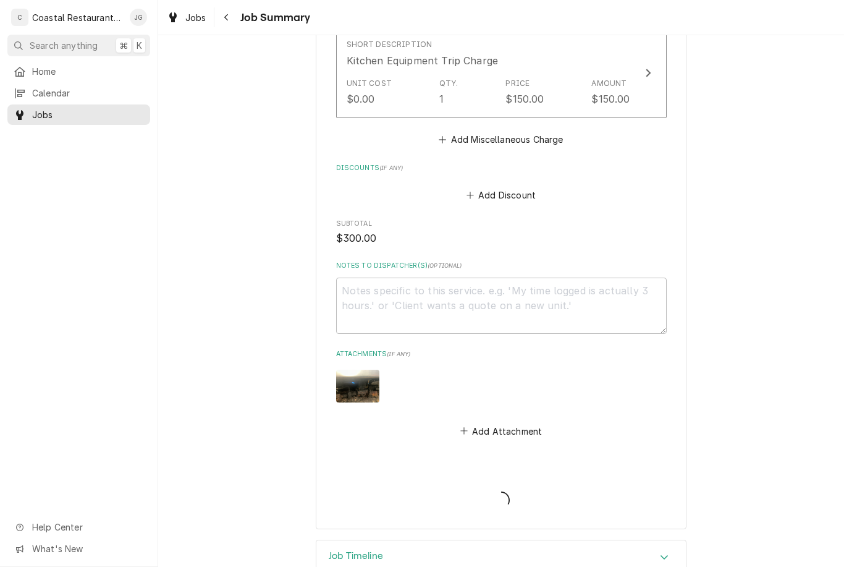
type textarea "x"
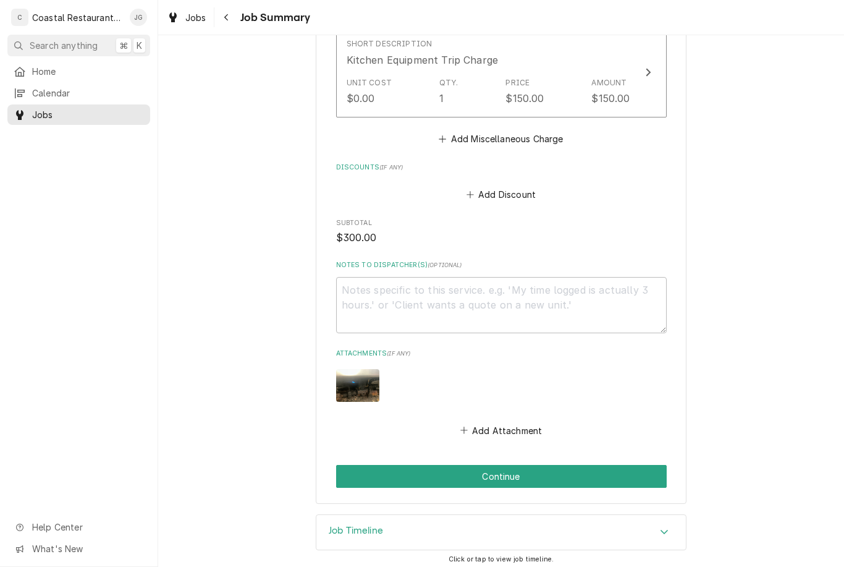
scroll to position [700, 0]
click at [526, 470] on button "Continue" at bounding box center [501, 476] width 331 height 23
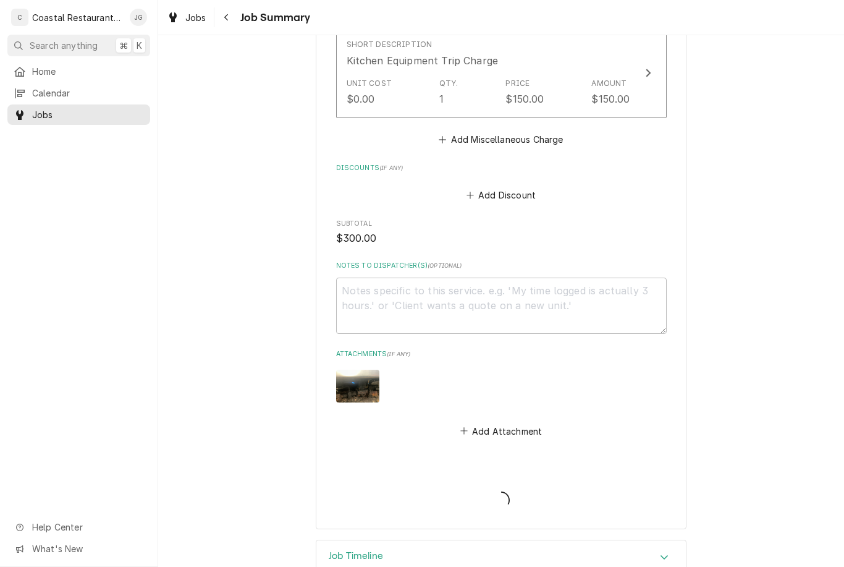
type textarea "x"
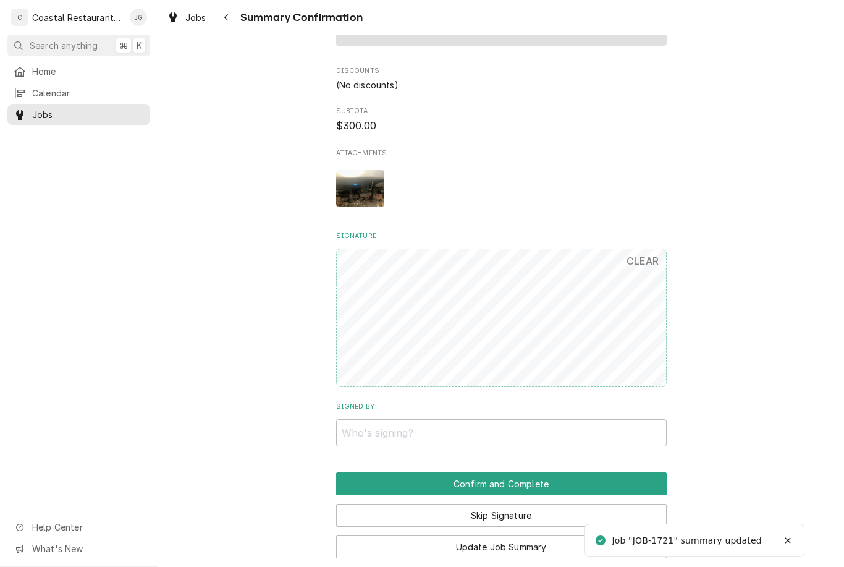
scroll to position [699, 0]
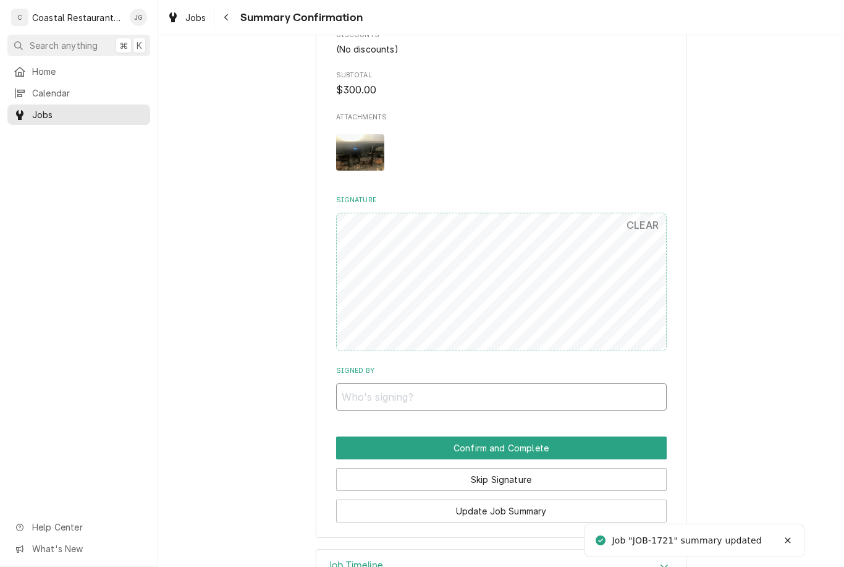
click at [549, 389] on input "Signed By" at bounding box center [501, 396] width 331 height 27
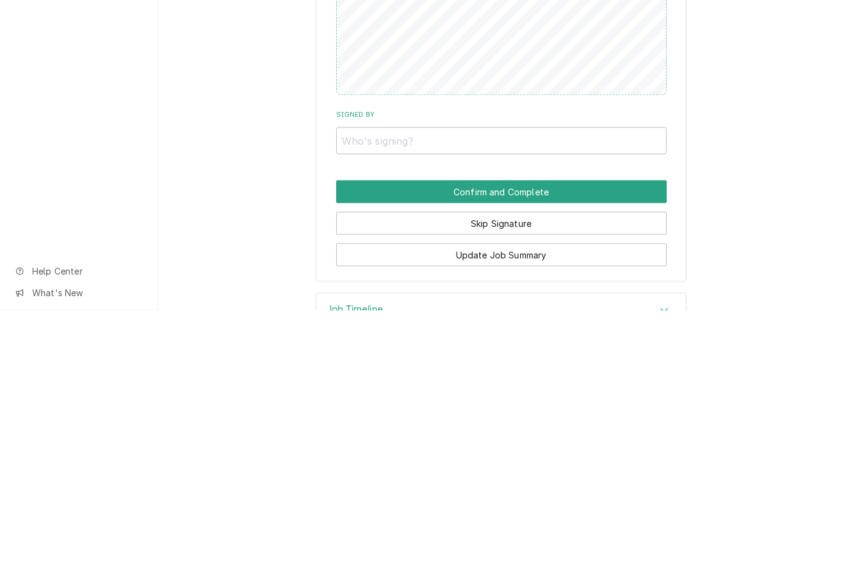
click at [570, 468] on button "Skip Signature" at bounding box center [501, 479] width 331 height 23
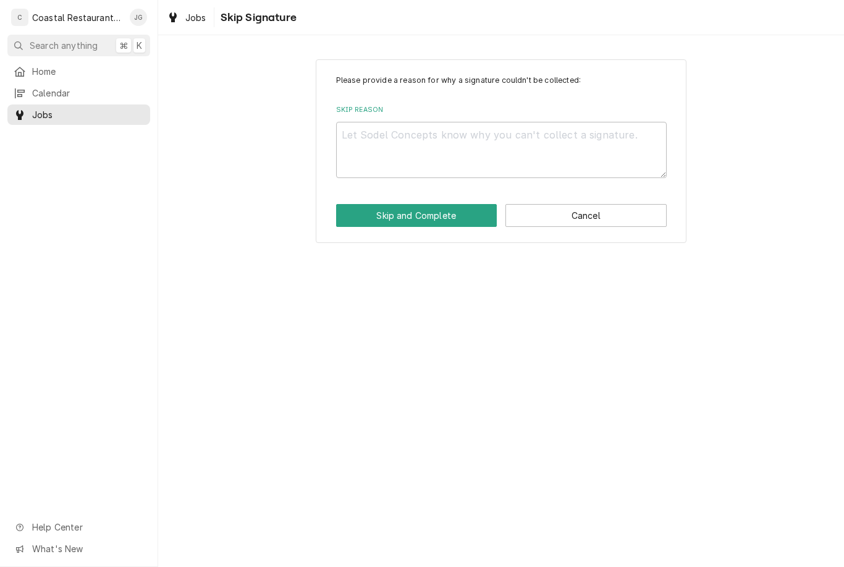
click at [510, 147] on textarea "Skip Reason" at bounding box center [501, 150] width 331 height 56
type textarea "x"
type textarea "No"
type textarea "x"
type textarea "N"
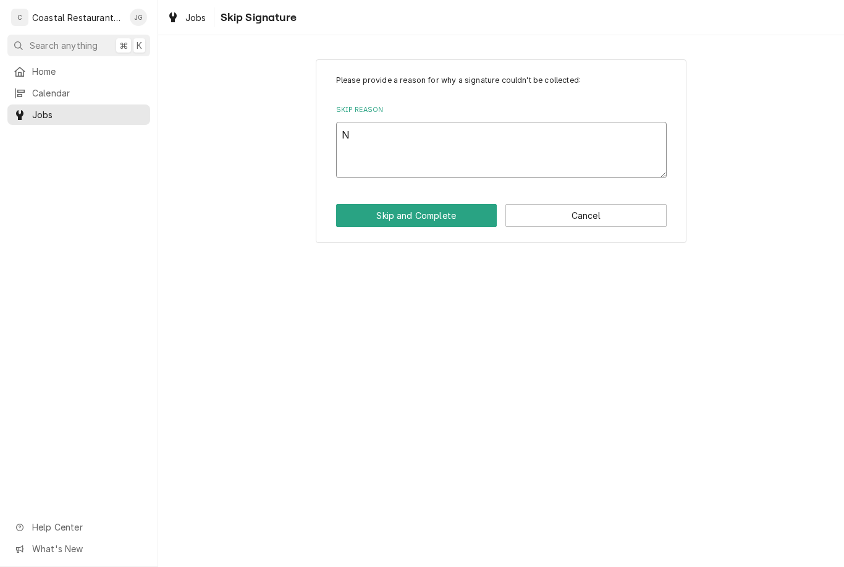
type textarea "x"
type textarea "Ma"
type textarea "x"
type textarea "M"
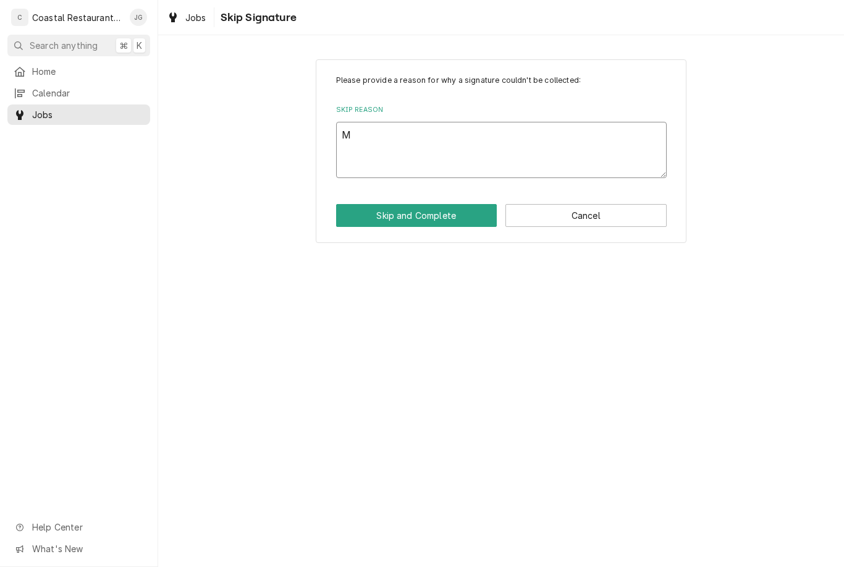
type textarea "x"
type textarea "Ma"
type textarea "x"
type textarea "Mana"
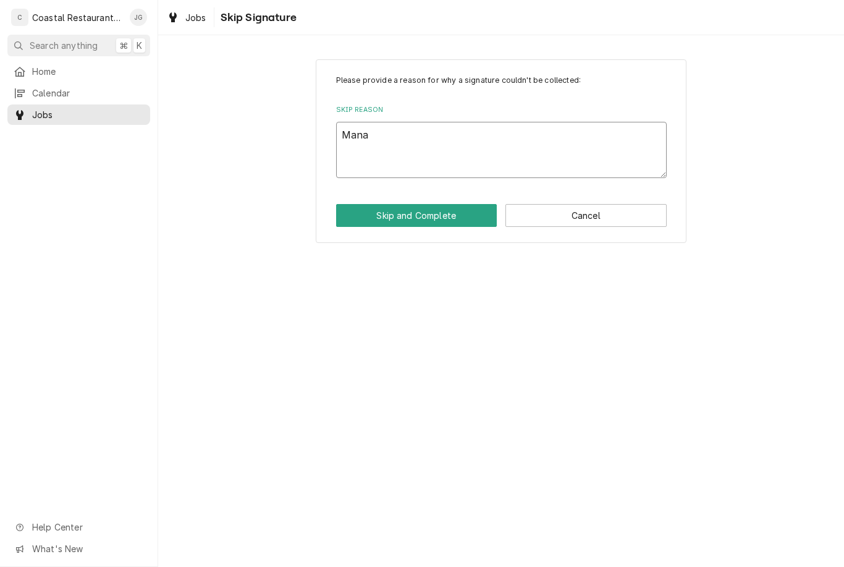
type textarea "x"
type textarea "Manag"
type textarea "x"
type textarea "Manage"
type textarea "x"
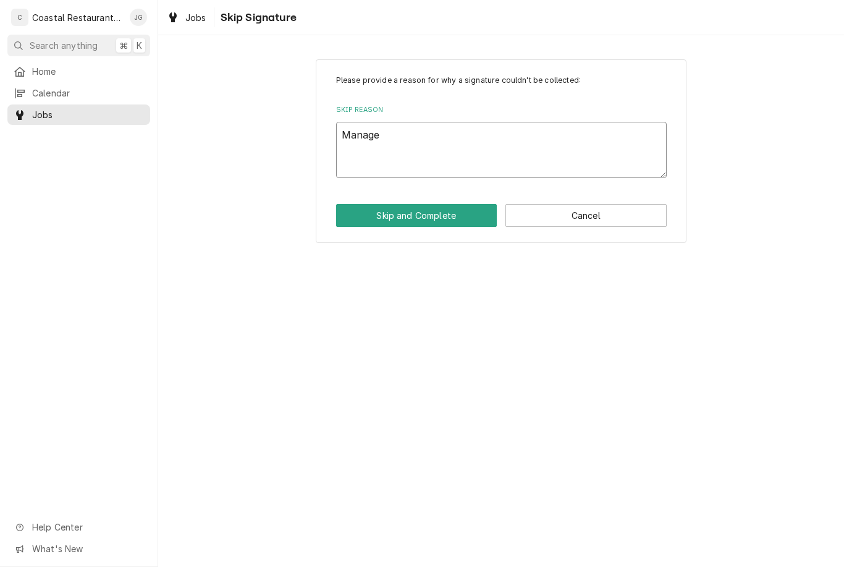
type textarea "Manager"
type textarea "x"
type textarea "Manager"
type textarea "x"
type textarea "Manager l"
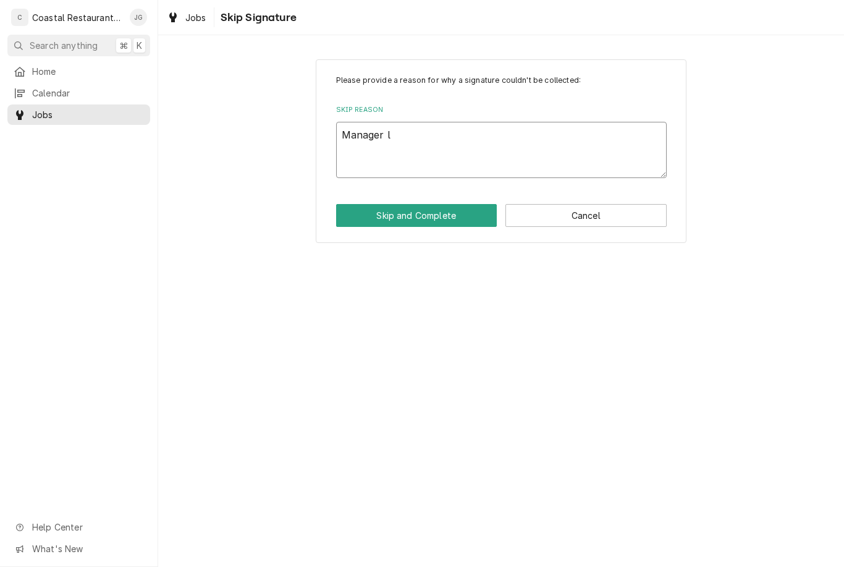
type textarea "x"
type textarea "Manager le"
type textarea "x"
type textarea "Manager lef"
type textarea "x"
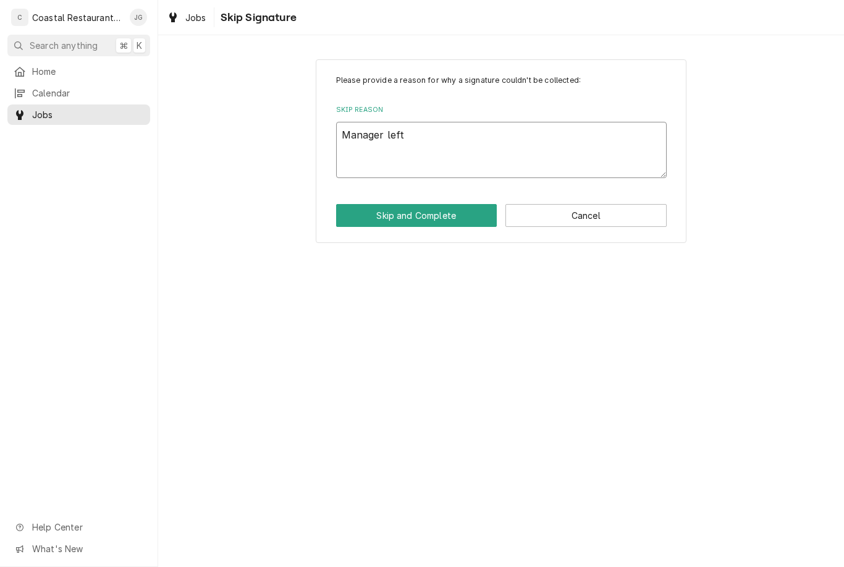
type textarea "Manager left"
type textarea "x"
type textarea "Manager left s"
type textarea "x"
type textarea "Manager left si"
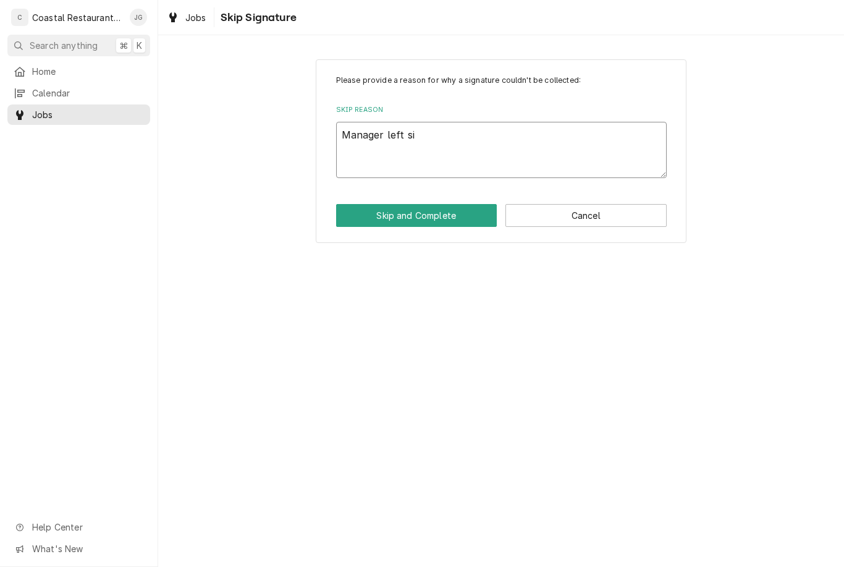
type textarea "x"
type textarea "Manager left sit"
type textarea "x"
type textarea "Manager left site"
type textarea "x"
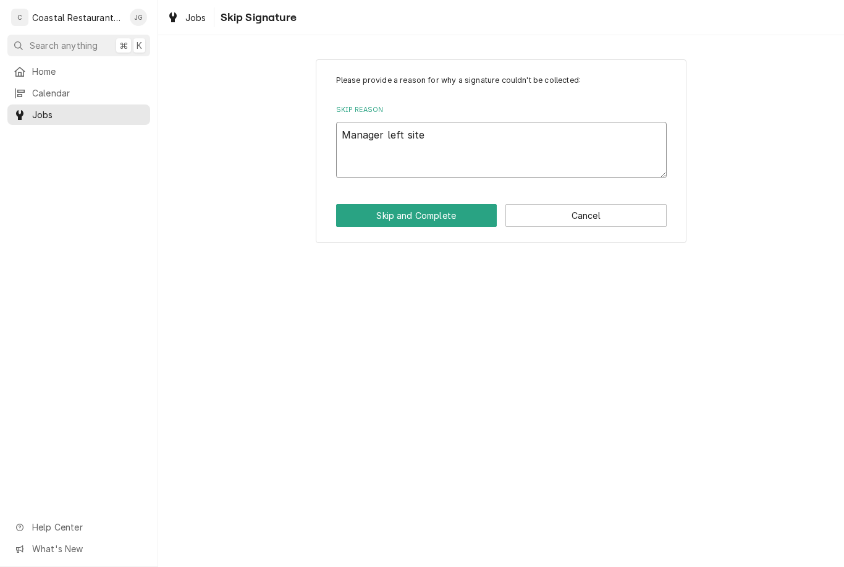
type textarea "Manager left site"
type textarea "x"
type textarea "Manager left site f"
type textarea "x"
type textarea "Manager left site fo"
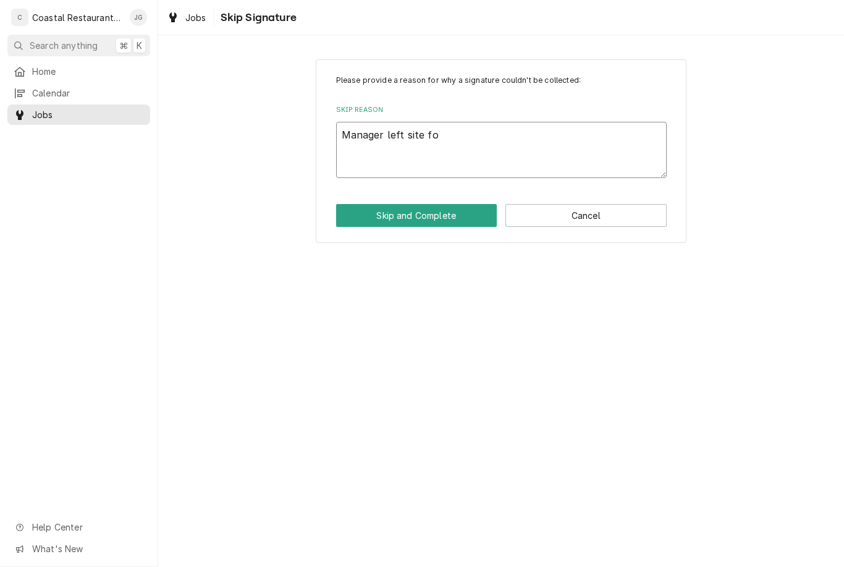
type textarea "x"
type textarea "Manager left site for"
type textarea "x"
type textarea "Manager left site for"
type textarea "x"
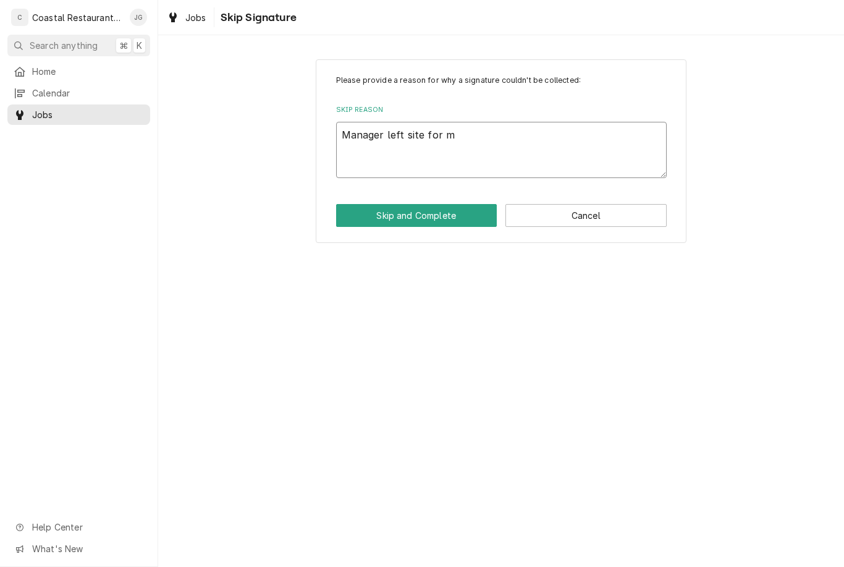
type textarea "Manager left site for me"
type textarea "x"
type textarea "Manager left site for mee"
type textarea "x"
type textarea "Manager left site for meet"
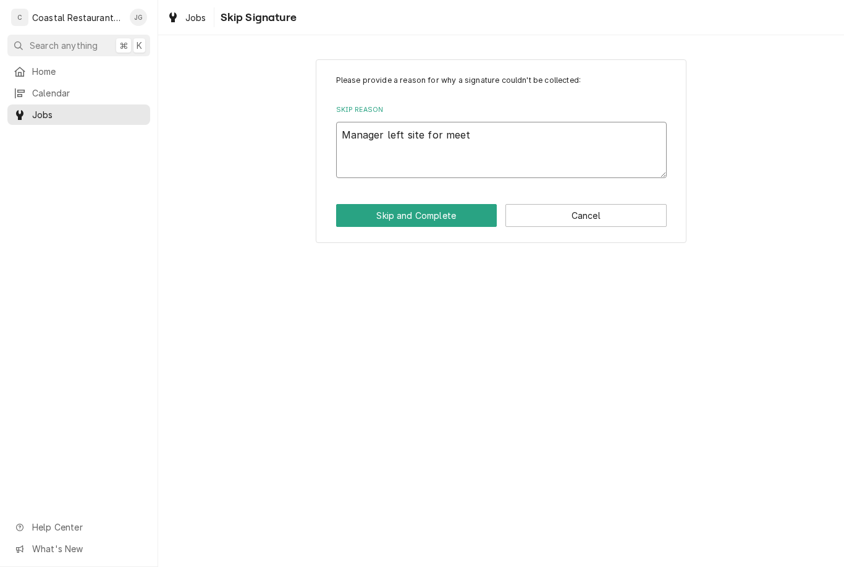
type textarea "x"
type textarea "Manager left site for meeting"
type textarea "x"
type textarea "Manager left site for meeting"
click at [458, 214] on button "Skip and Complete" at bounding box center [416, 215] width 161 height 23
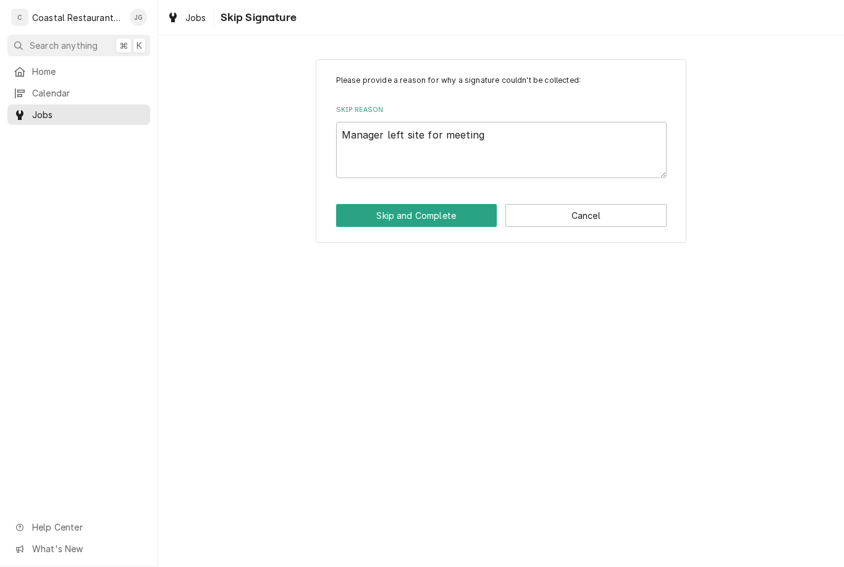
type textarea "x"
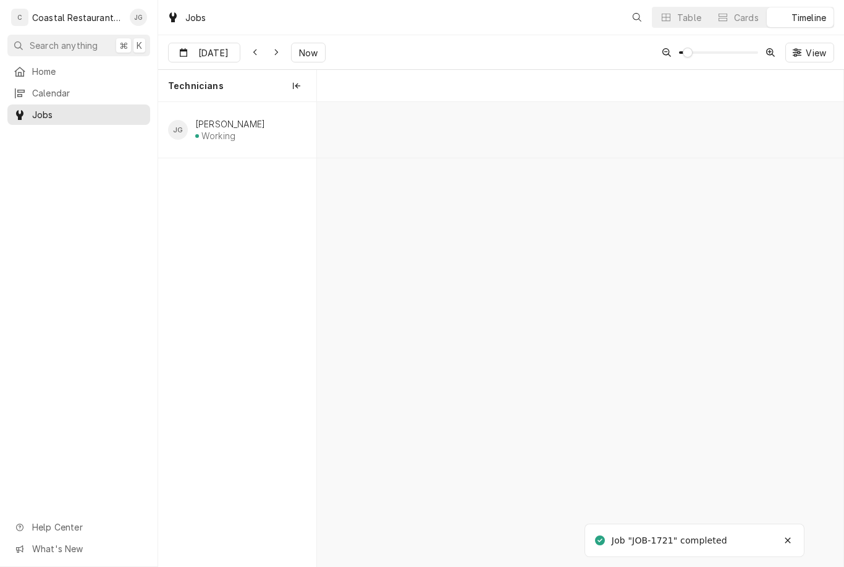
scroll to position [0, 10434]
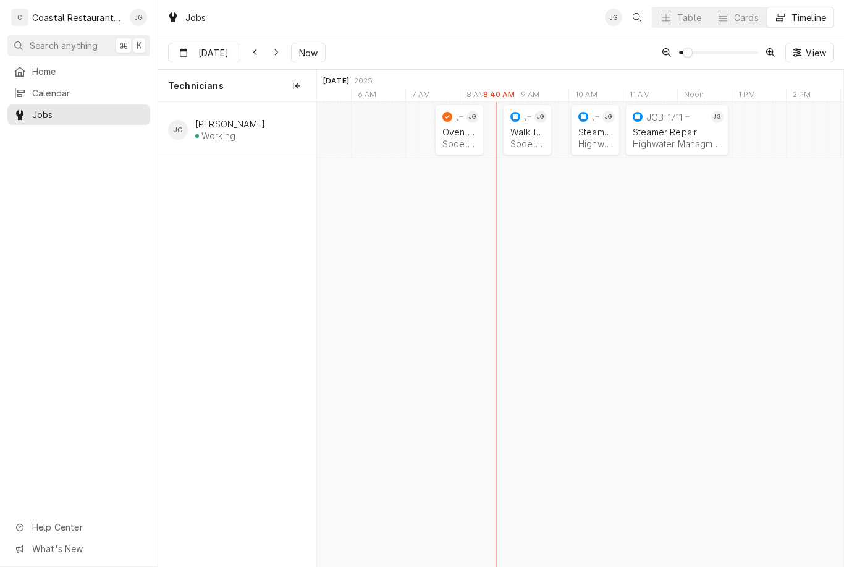
click at [522, 141] on div "Sodel Concepts | Selbyville, 19975" at bounding box center [527, 143] width 34 height 11
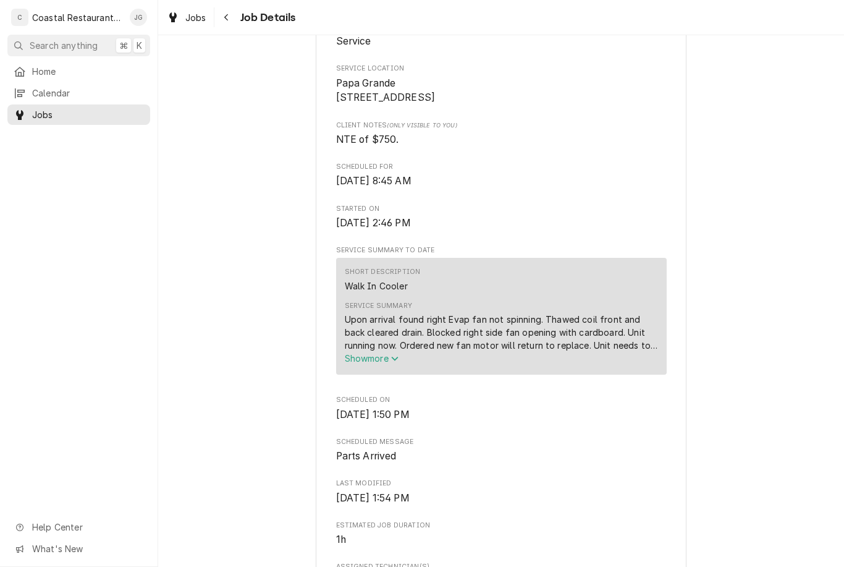
scroll to position [270, 0]
